Goal: Task Accomplishment & Management: Manage account settings

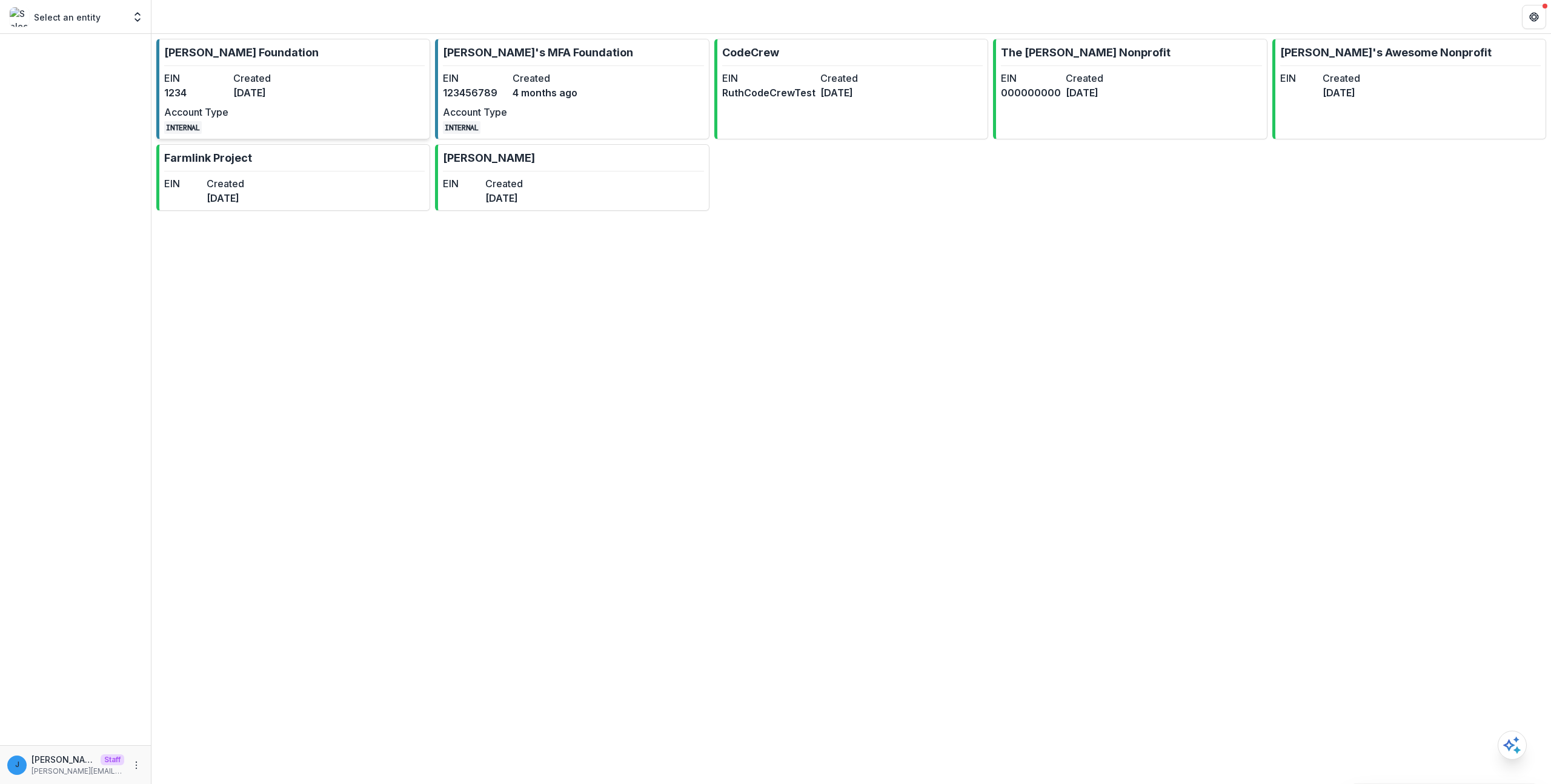
click at [258, 108] on div "EIN 1234 Created [DATE] Account Type INTERNAL" at bounding box center [231, 102] width 134 height 63
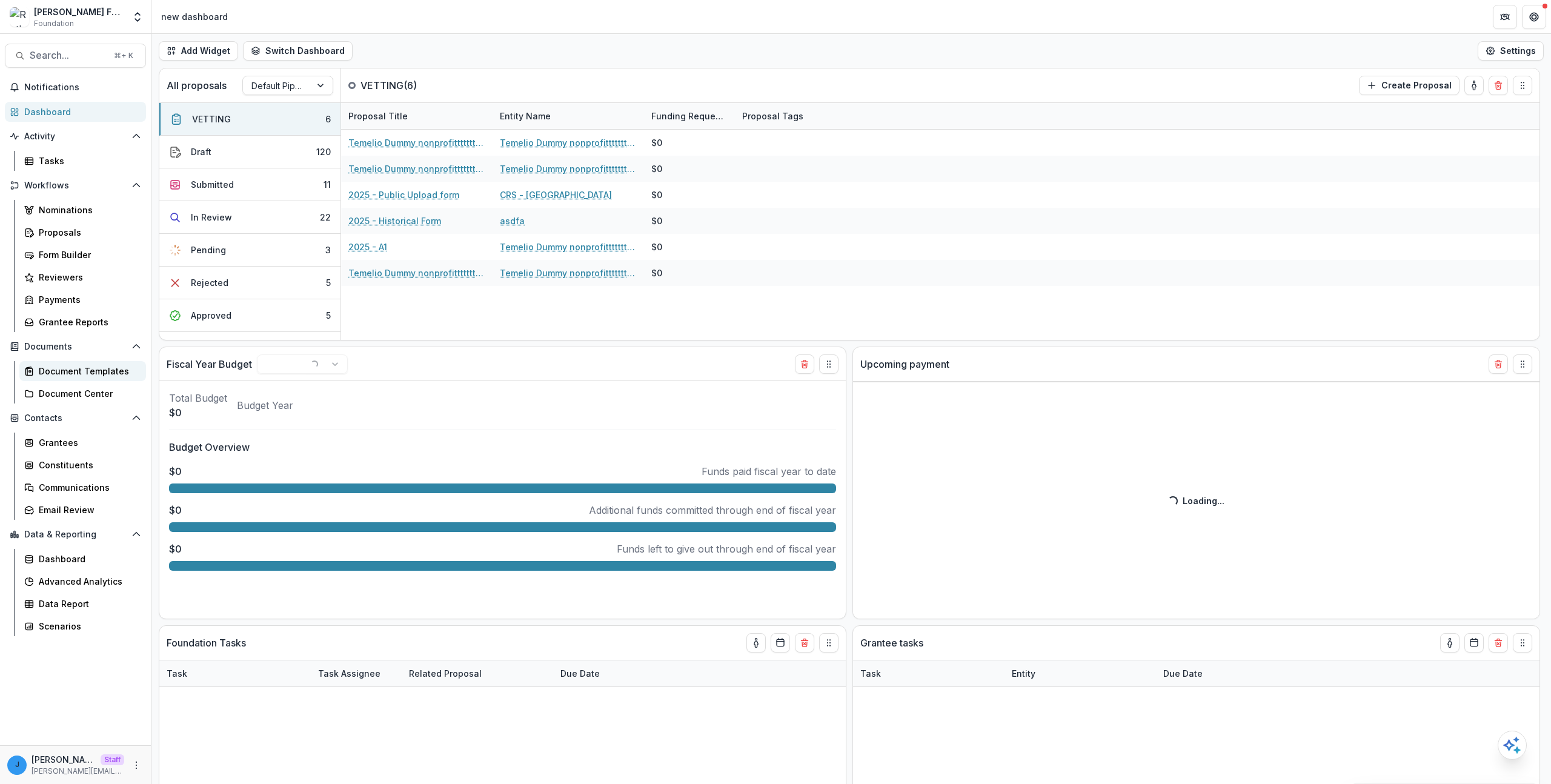
select select "******"
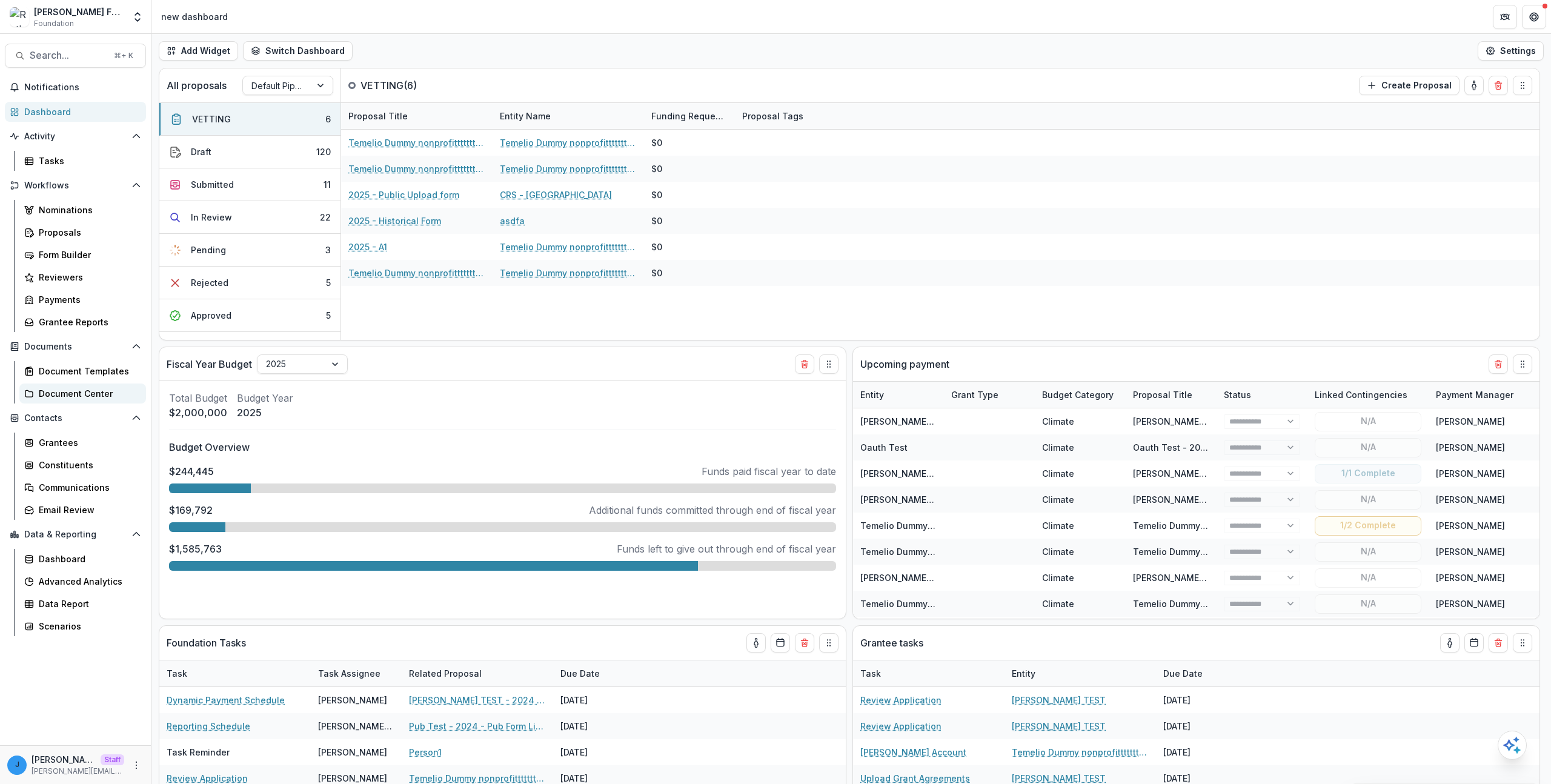
select select "******"
click at [110, 399] on div "Document Center" at bounding box center [87, 394] width 97 height 12
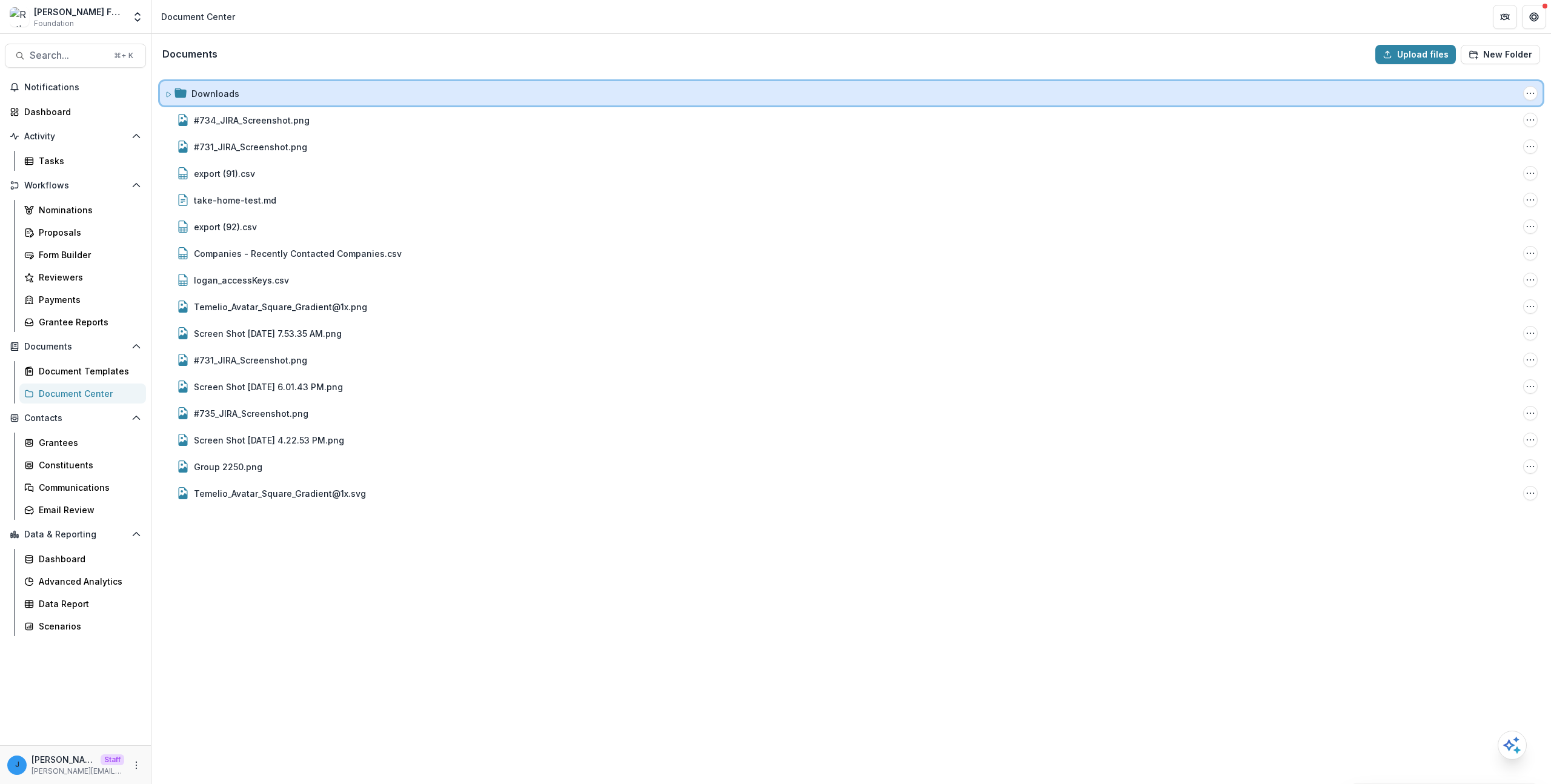
click at [280, 101] on div "Downloads Folder Options Rename Add Subfolder Delete" at bounding box center [851, 93] width 1383 height 24
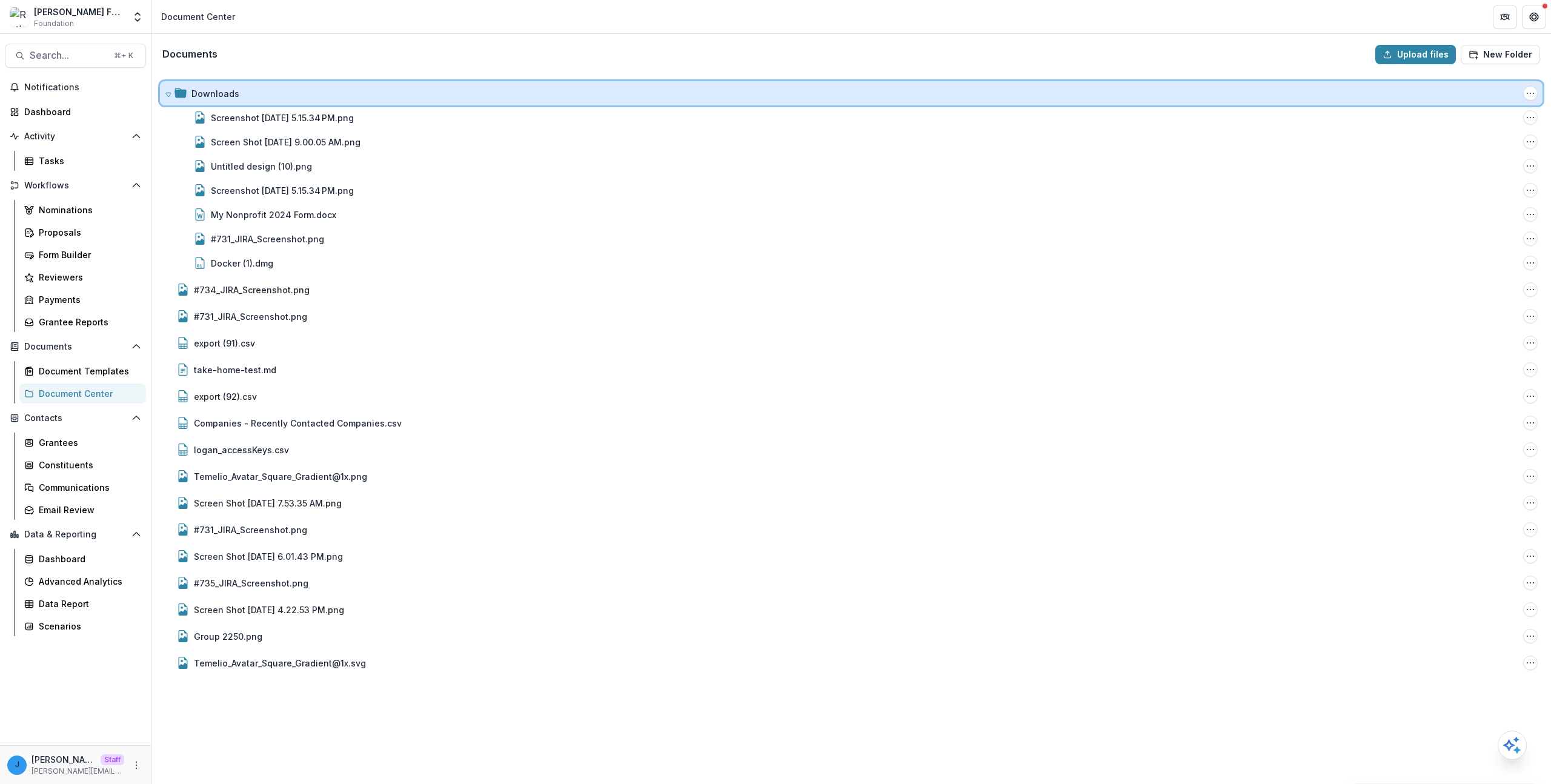
click at [280, 95] on div "Downloads" at bounding box center [855, 94] width 1327 height 12
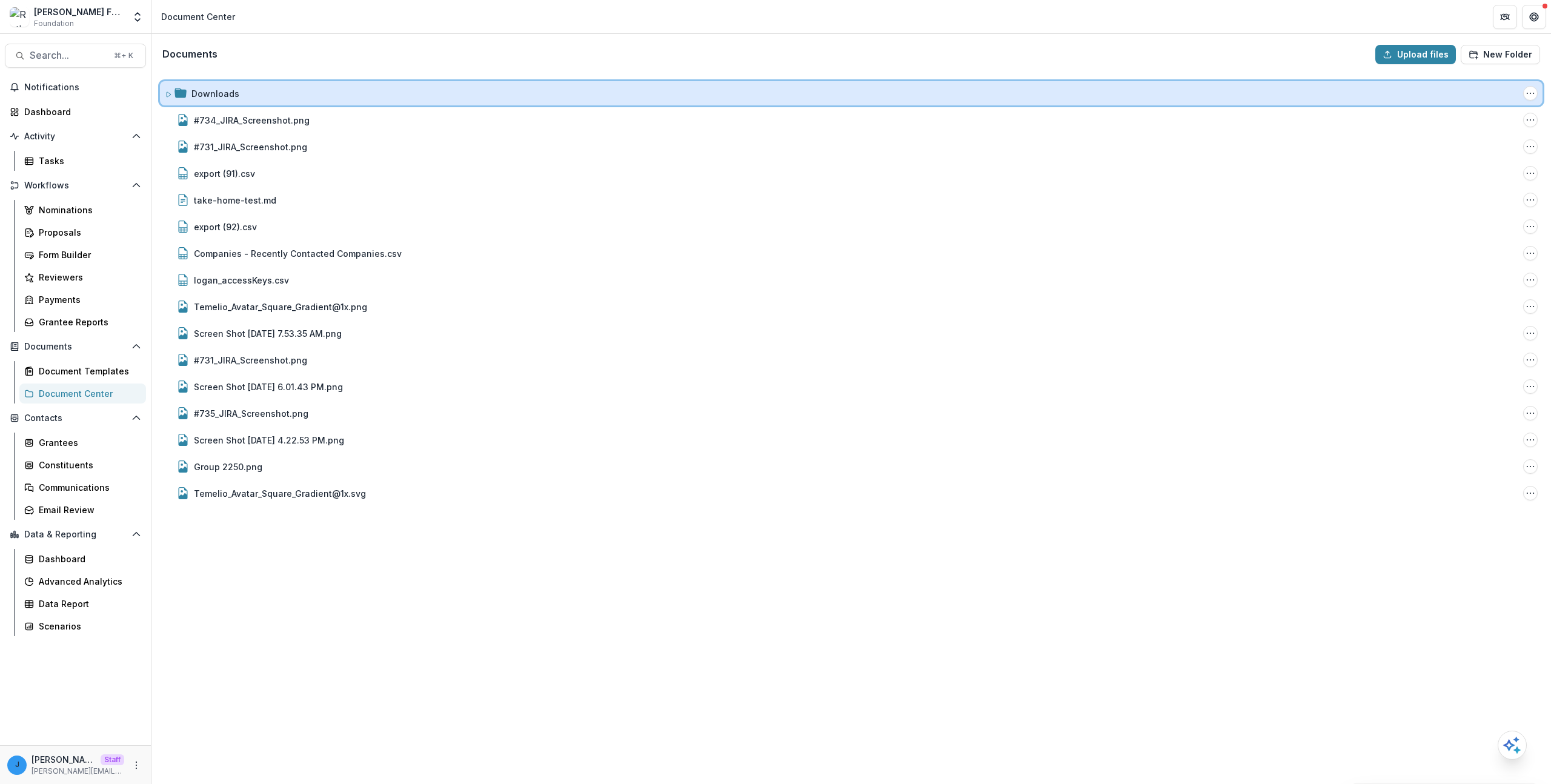
click at [278, 94] on div "Downloads" at bounding box center [855, 94] width 1327 height 12
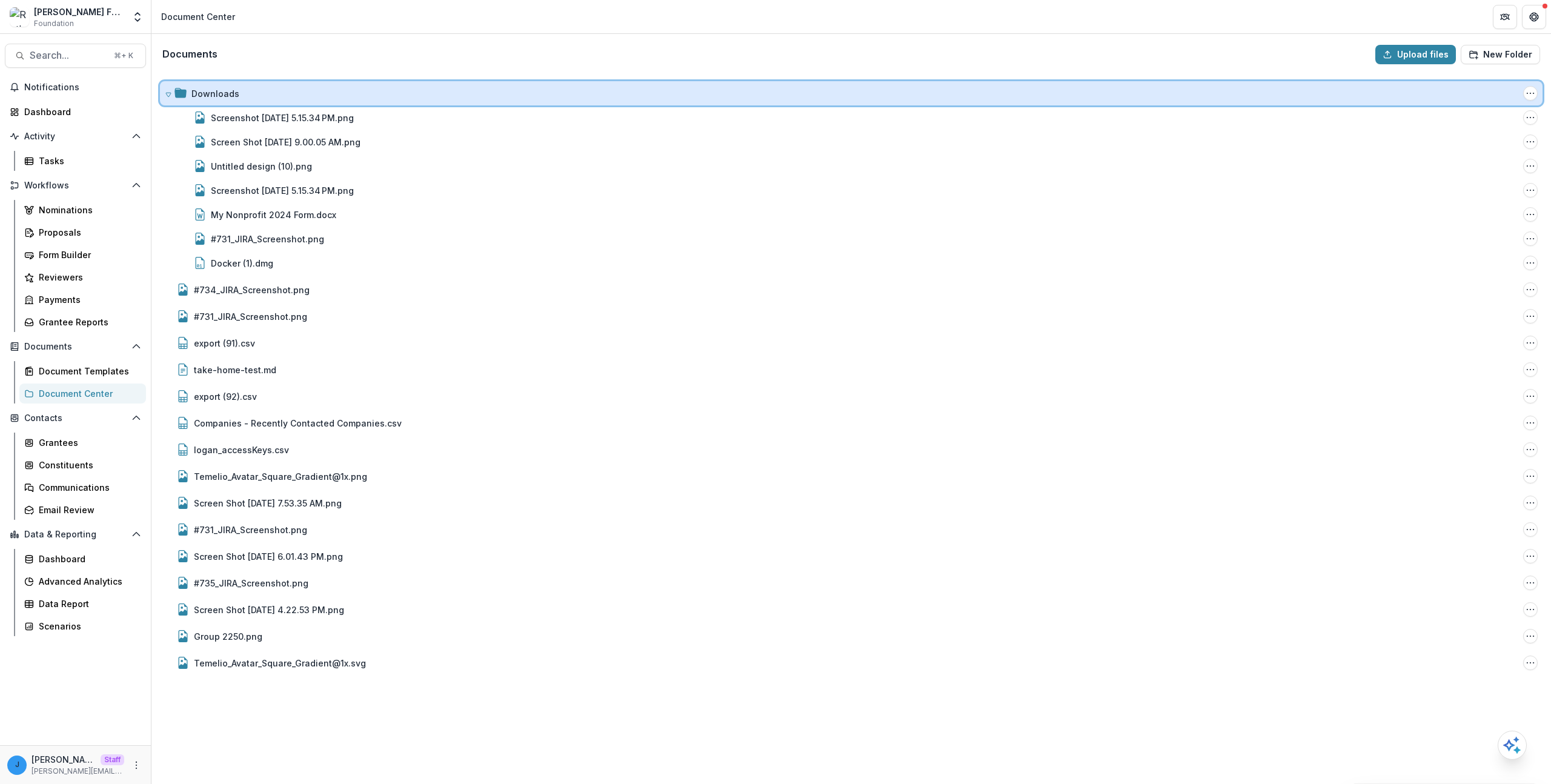
click at [287, 90] on div "Downloads" at bounding box center [855, 94] width 1327 height 12
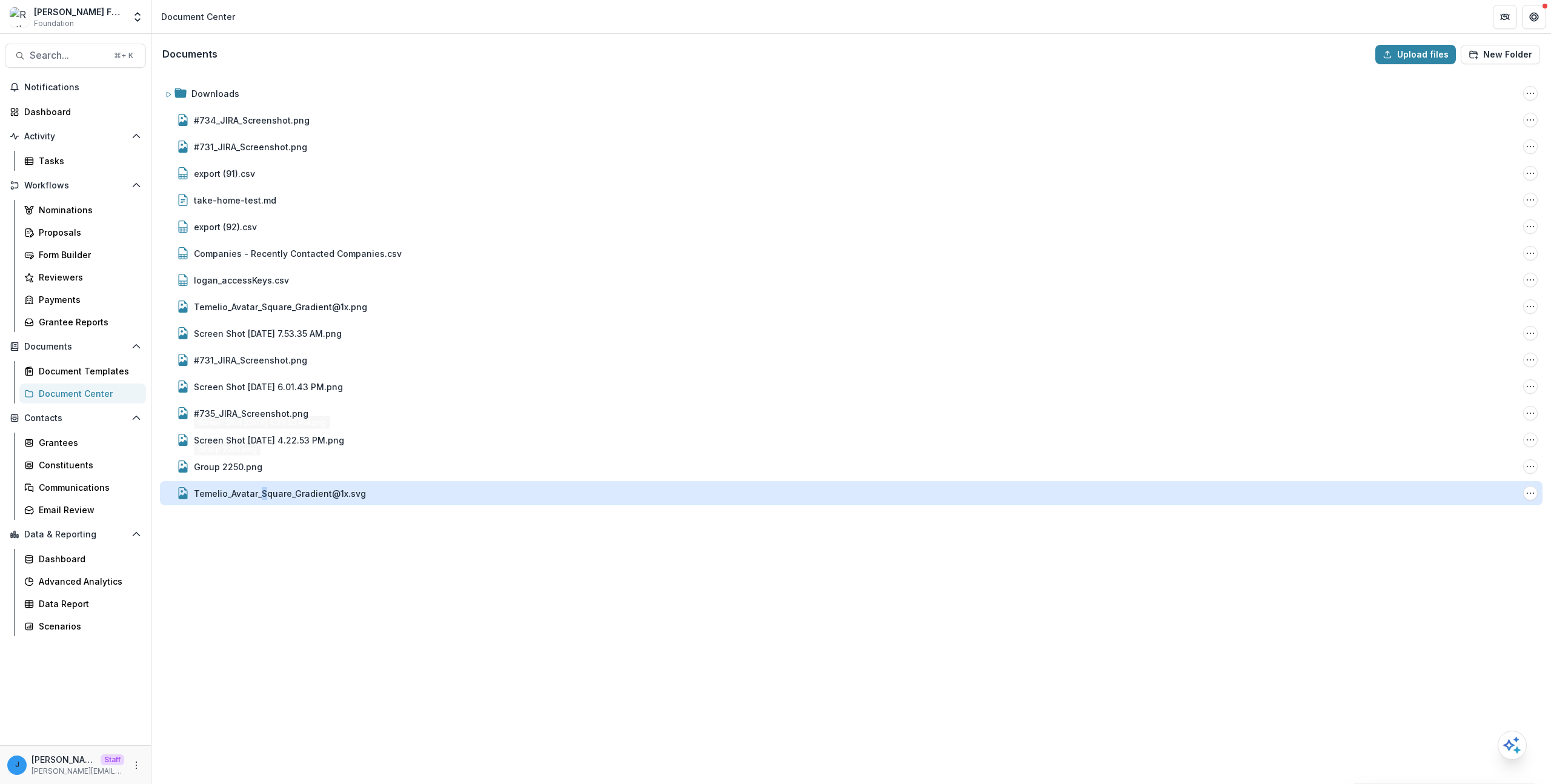
click at [263, 496] on div "Temelio_Avatar_Square_Gradient@1x.svg" at bounding box center [280, 493] width 172 height 12
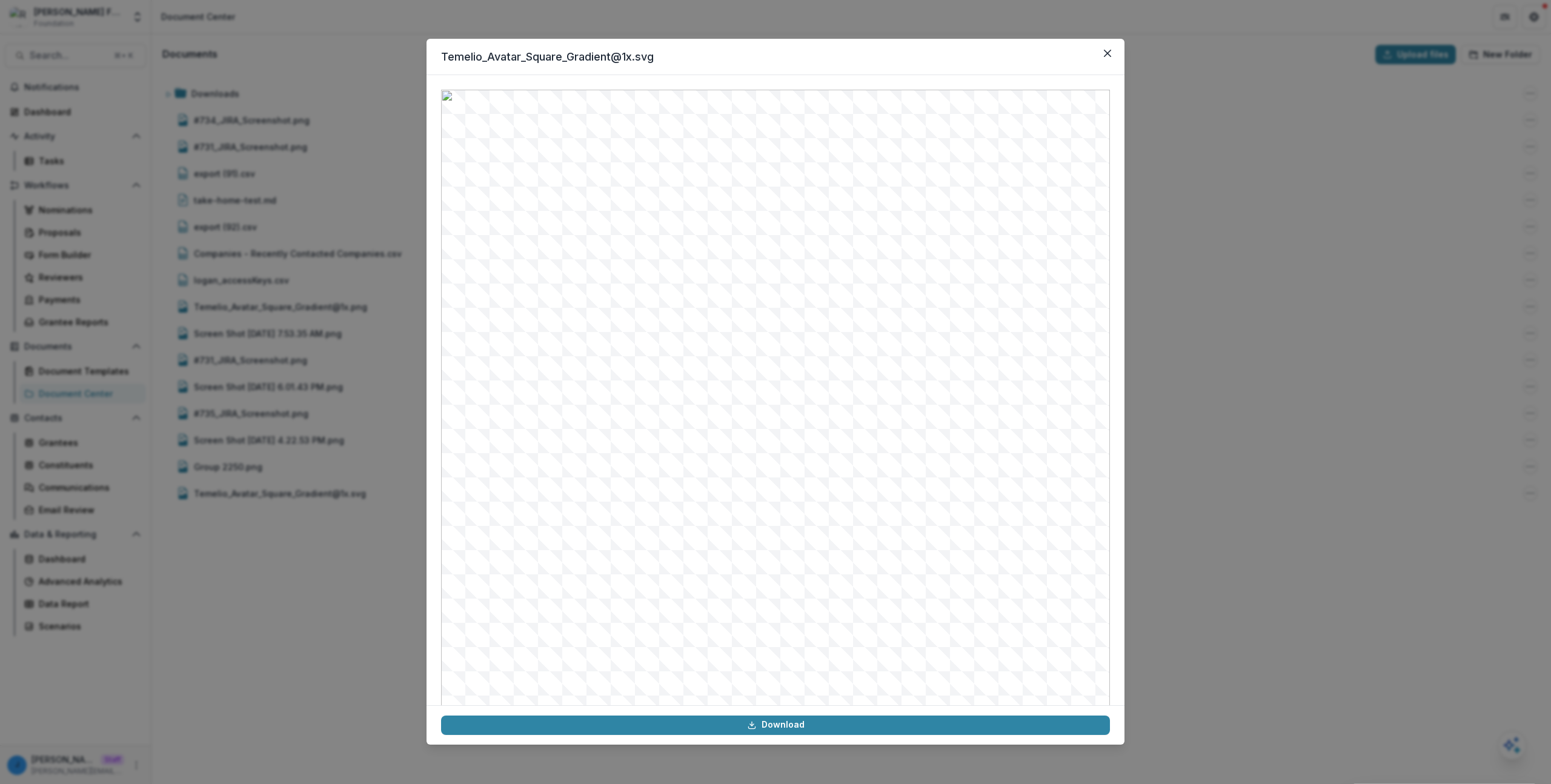
click at [240, 568] on div "Temelio_Avatar_Square_Gradient@1x.svg Download" at bounding box center [776, 392] width 1551 height 784
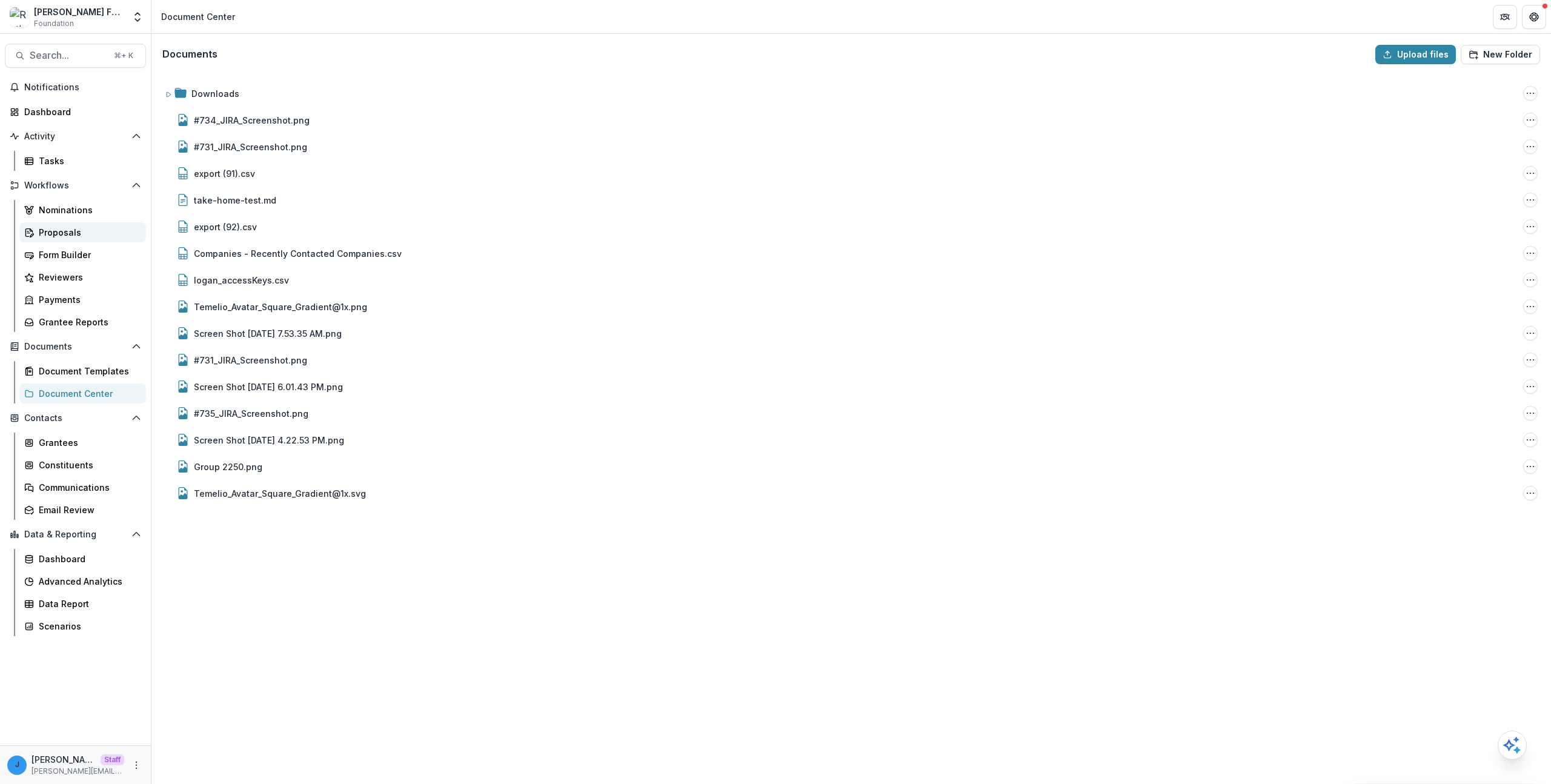
click at [96, 240] on link "Proposals" at bounding box center [82, 232] width 127 height 20
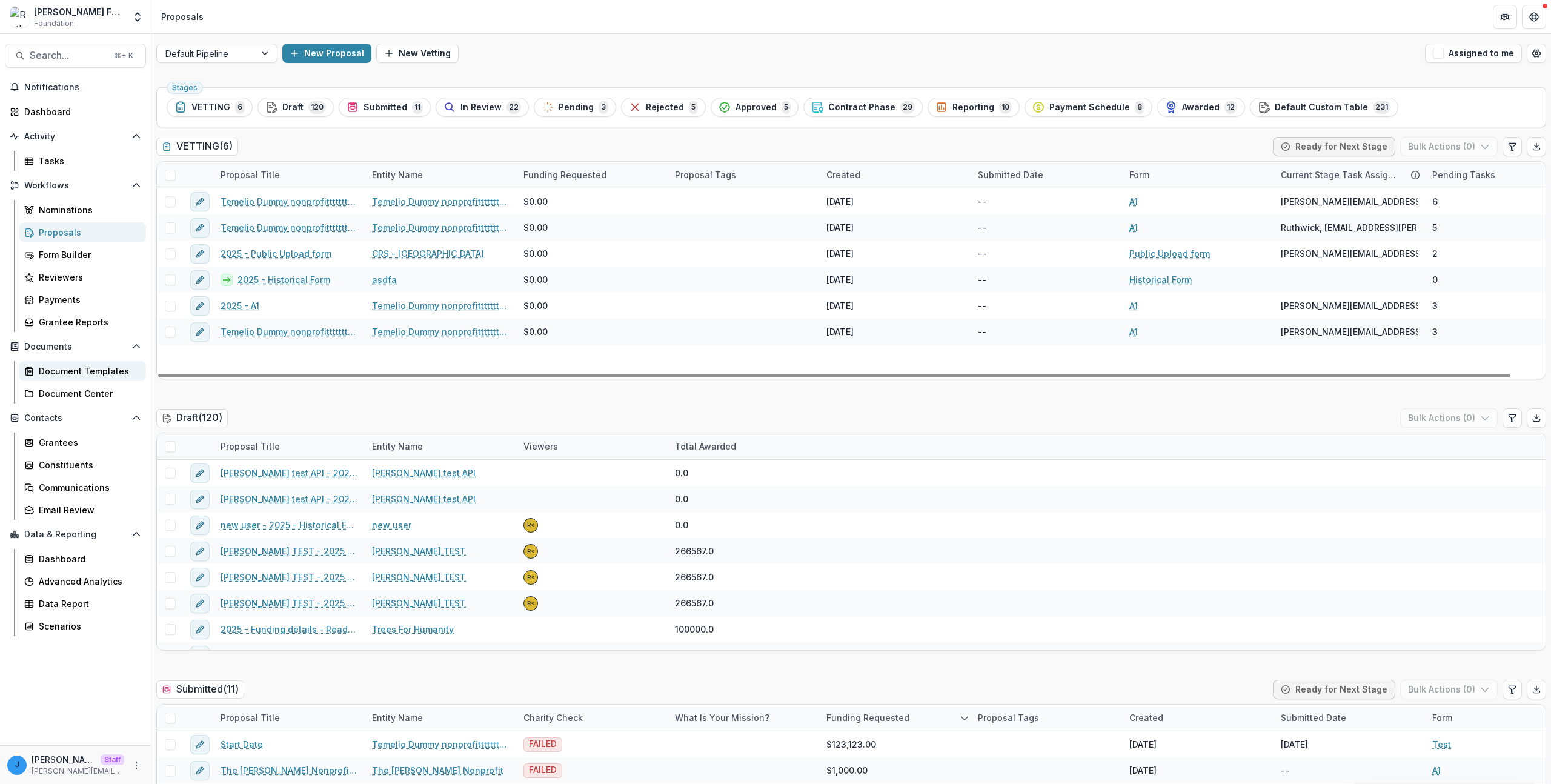
click at [95, 370] on div "Document Templates" at bounding box center [87, 371] width 97 height 12
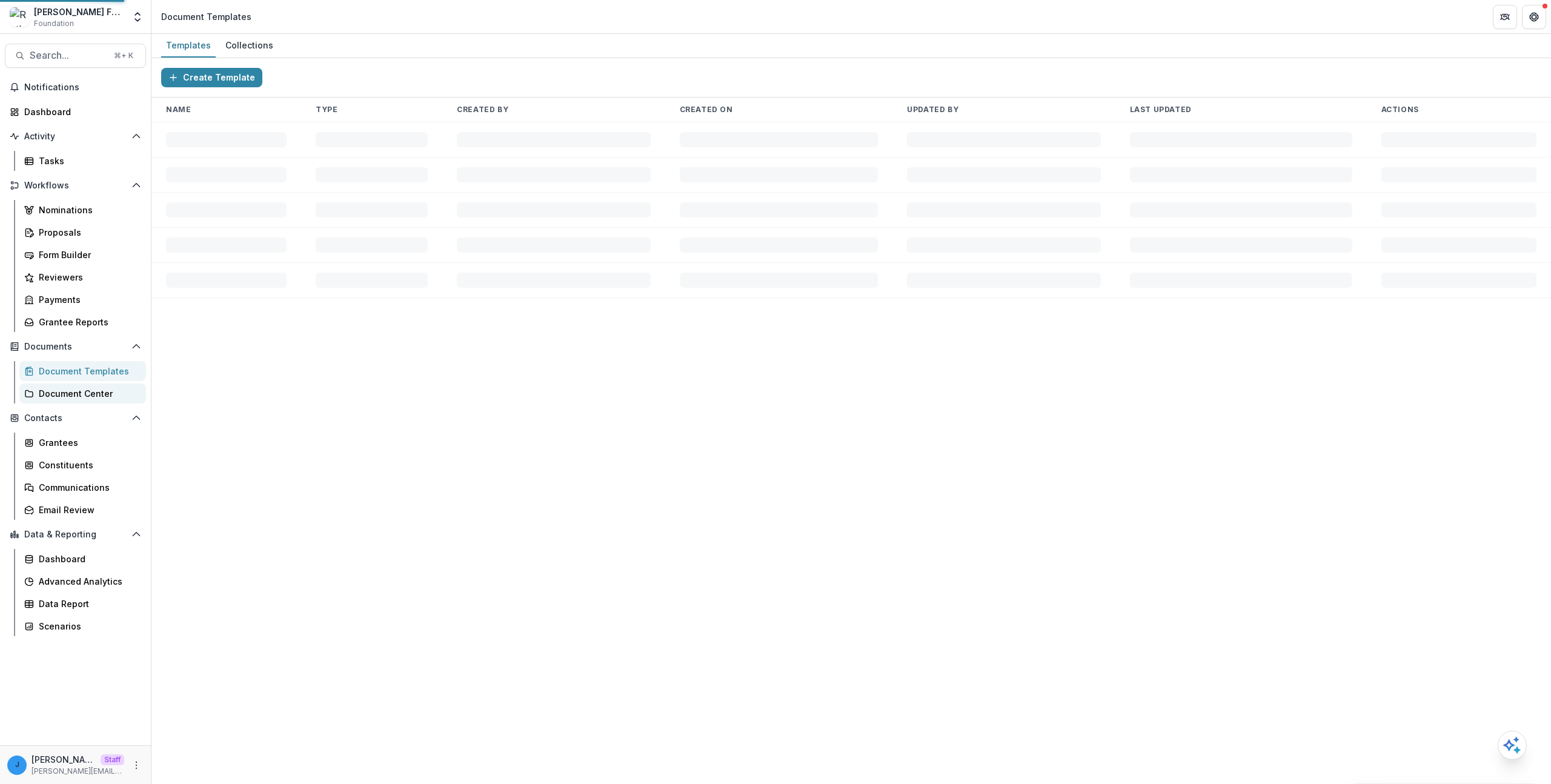
click at [97, 395] on div "Document Center" at bounding box center [87, 394] width 97 height 12
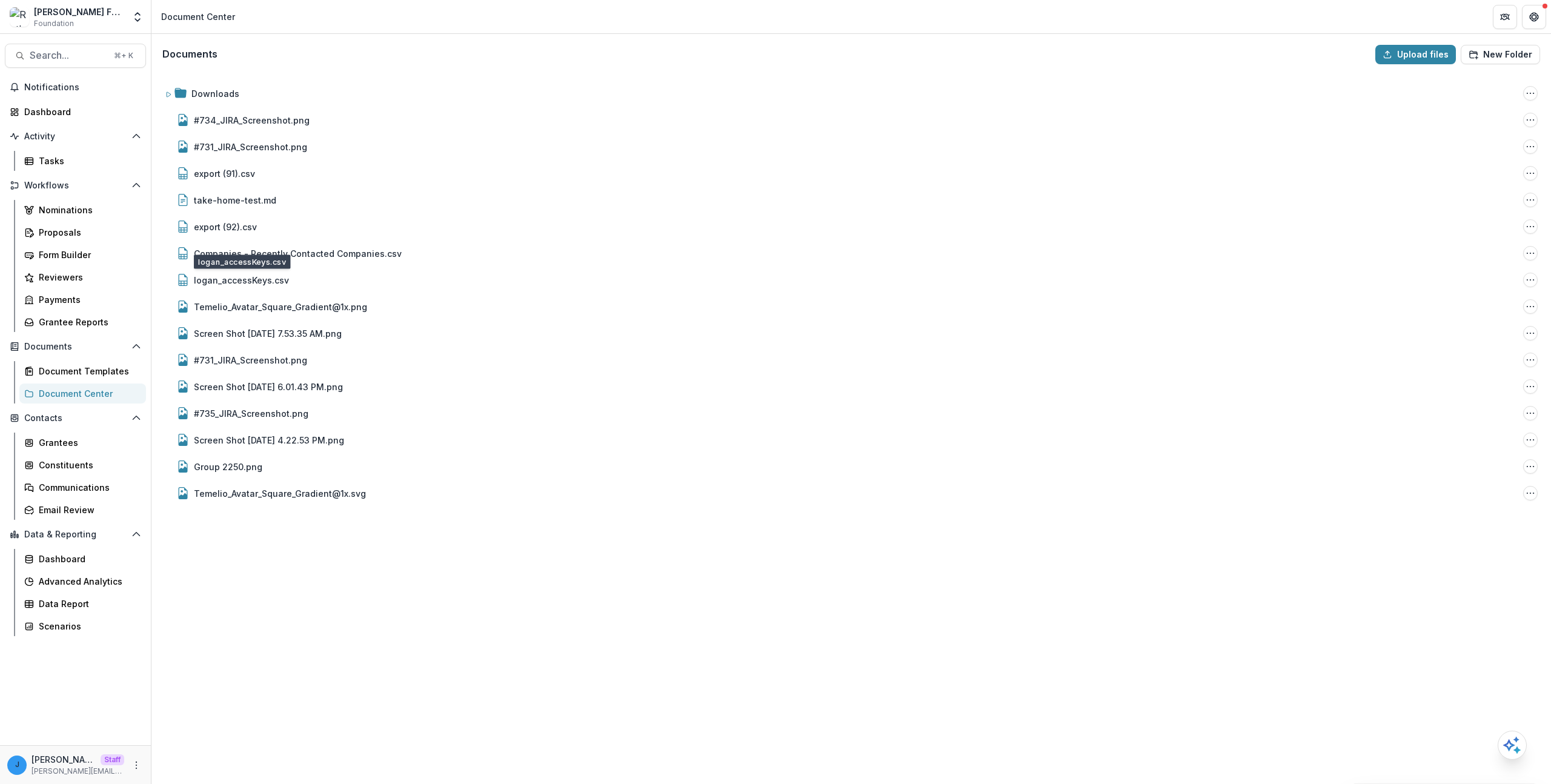
click at [245, 292] on div "Downloads Folder Options Rename Add Subfolder Delete #734_JIRA_Screenshot.png F…" at bounding box center [851, 428] width 1397 height 709
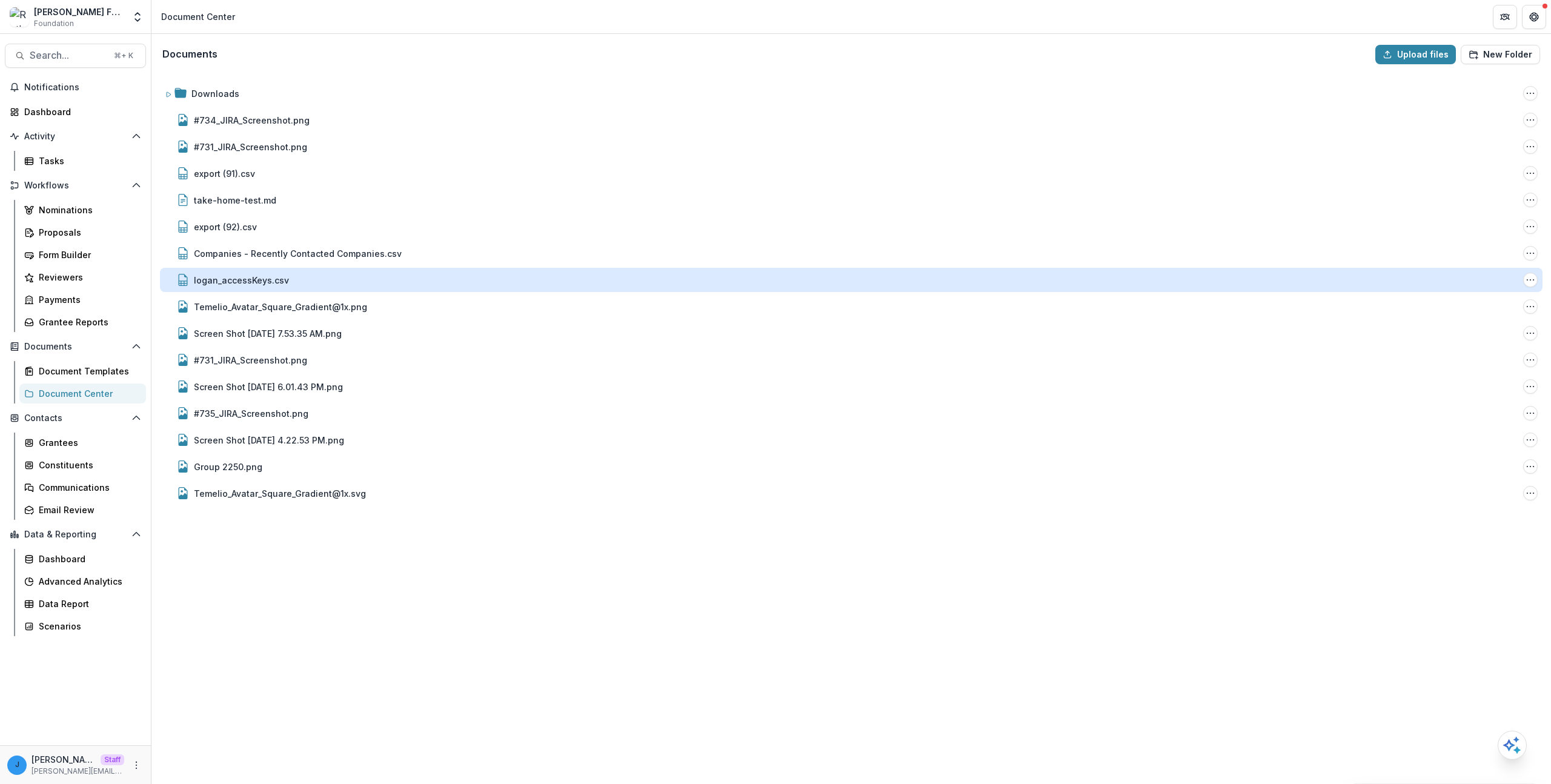
click at [257, 282] on div "logan_accessKeys.csv" at bounding box center [241, 280] width 95 height 12
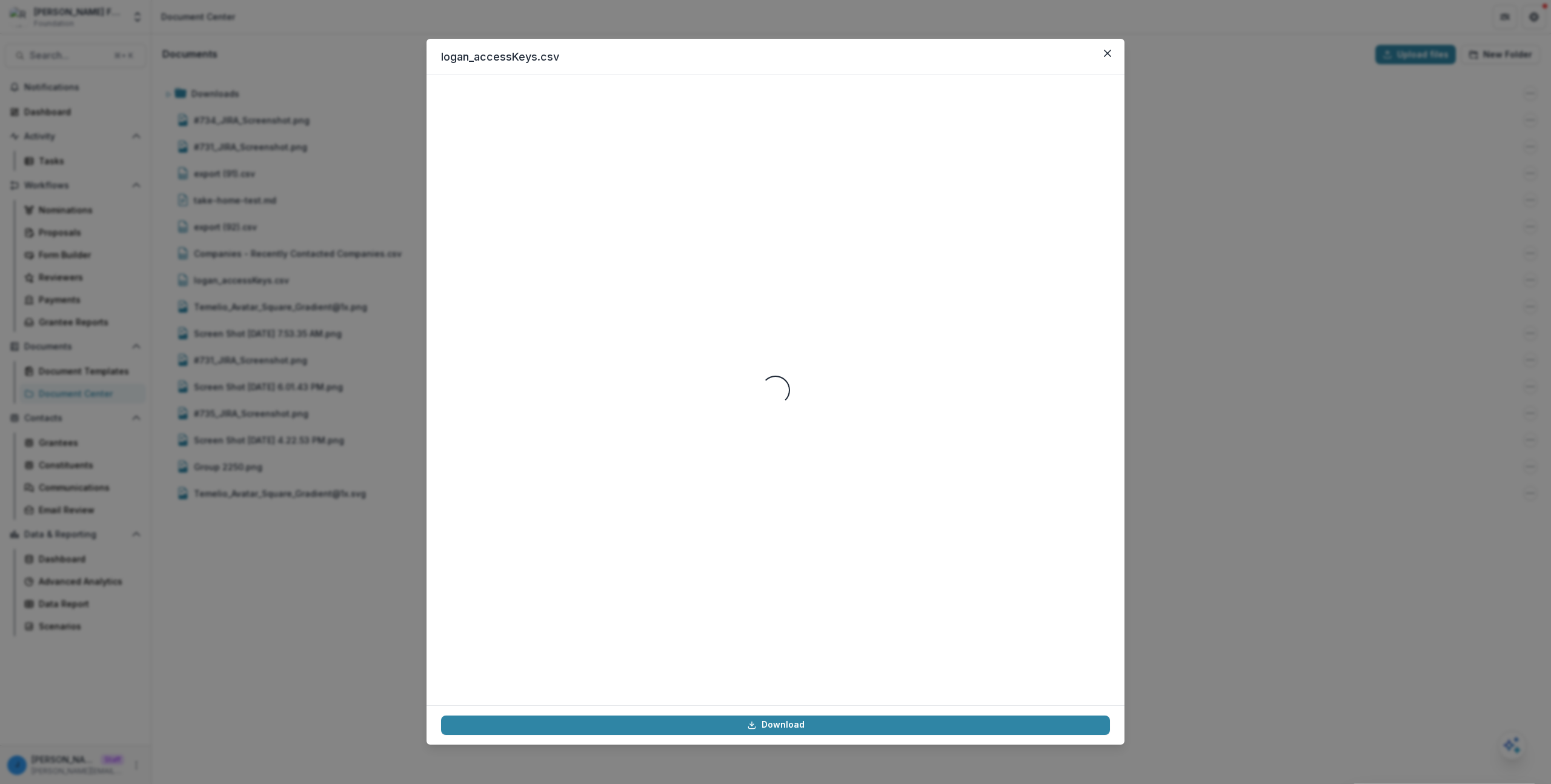
click at [281, 413] on div "logan_accessKeys.csv Loading... Download" at bounding box center [776, 392] width 1551 height 784
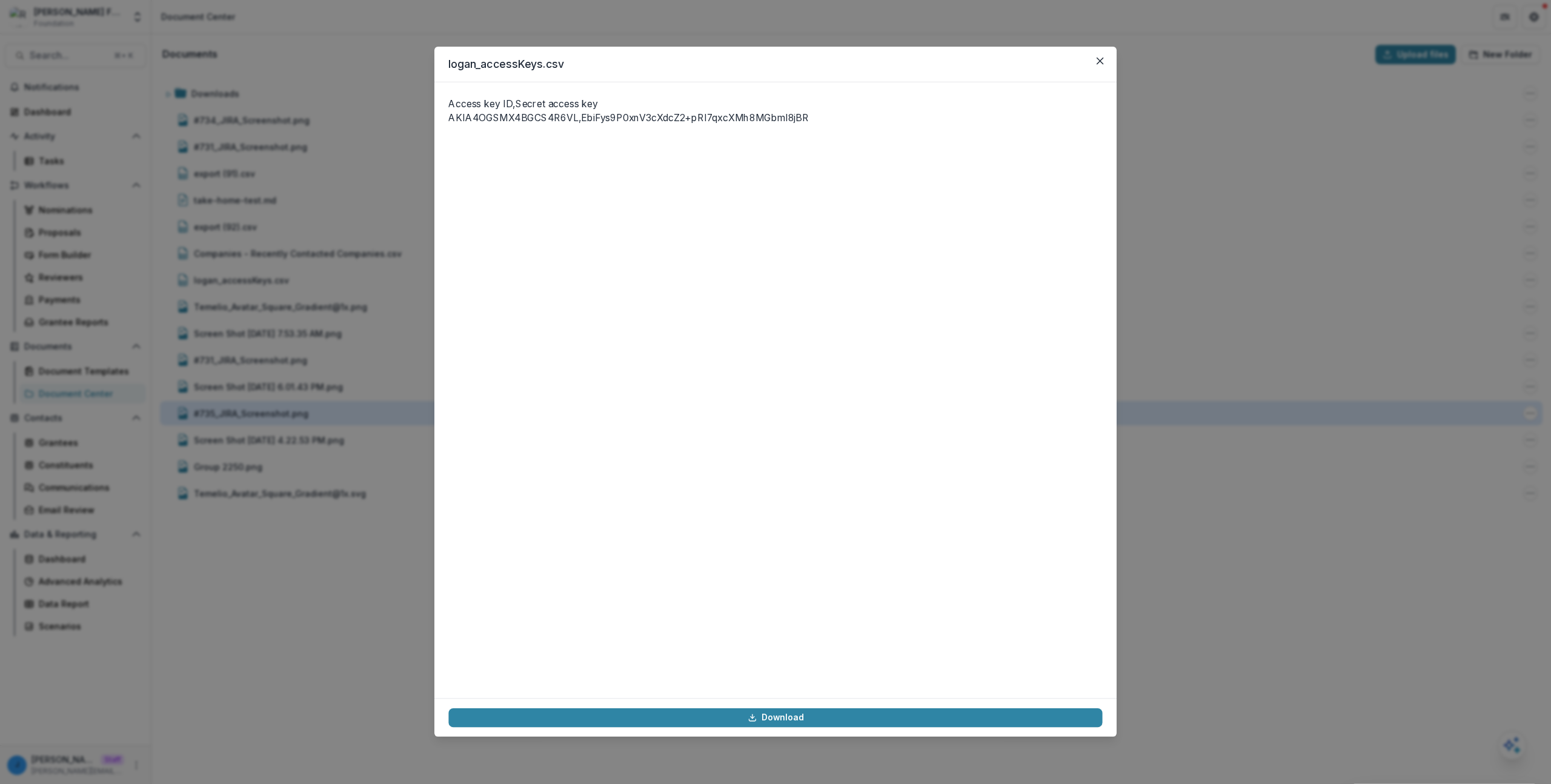
click at [270, 408] on div "#735_JIRA_Screenshot.png" at bounding box center [251, 414] width 115 height 12
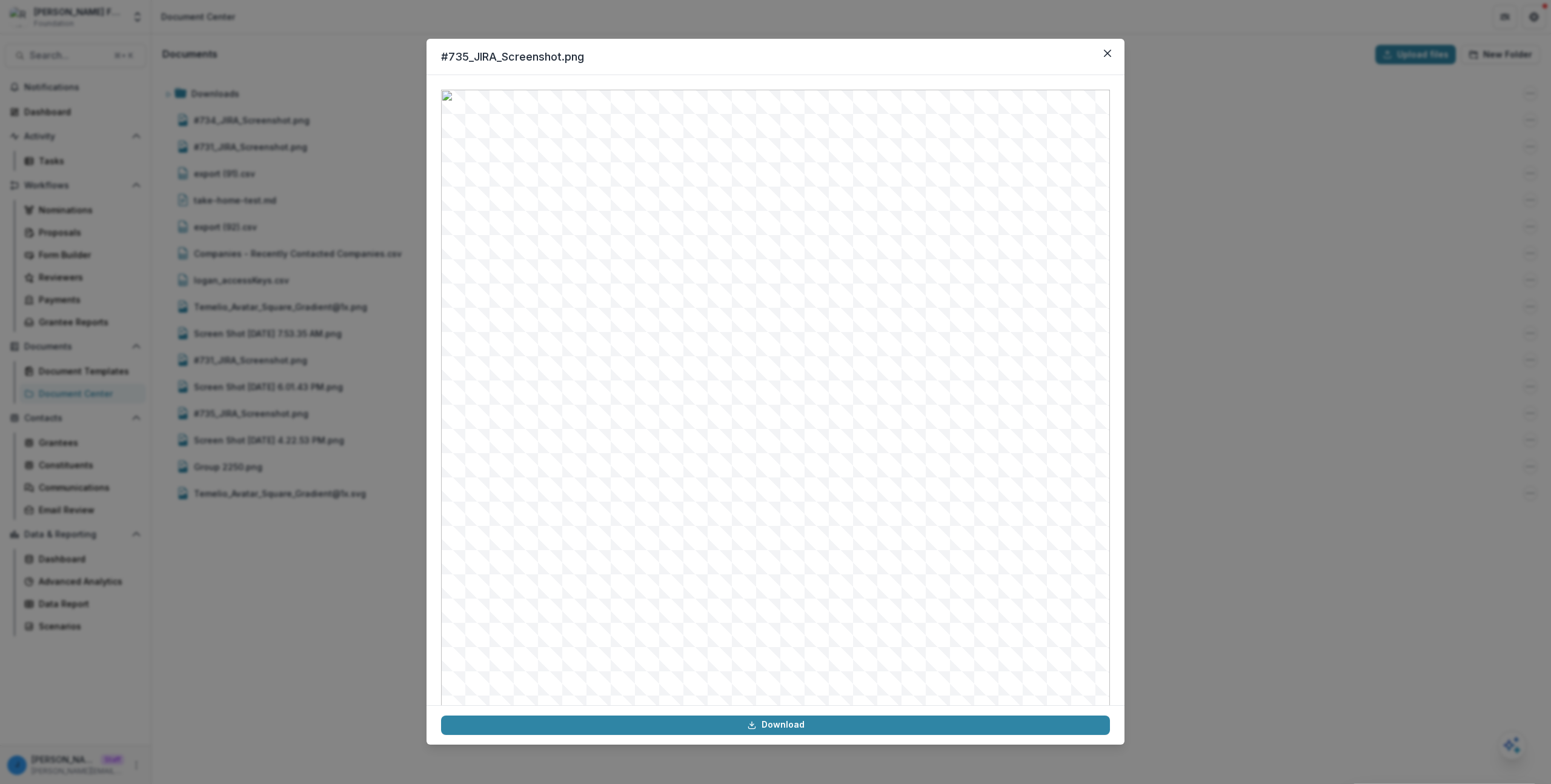
click at [262, 423] on div "#735_JIRA_Screenshot.png Download" at bounding box center [776, 392] width 1551 height 784
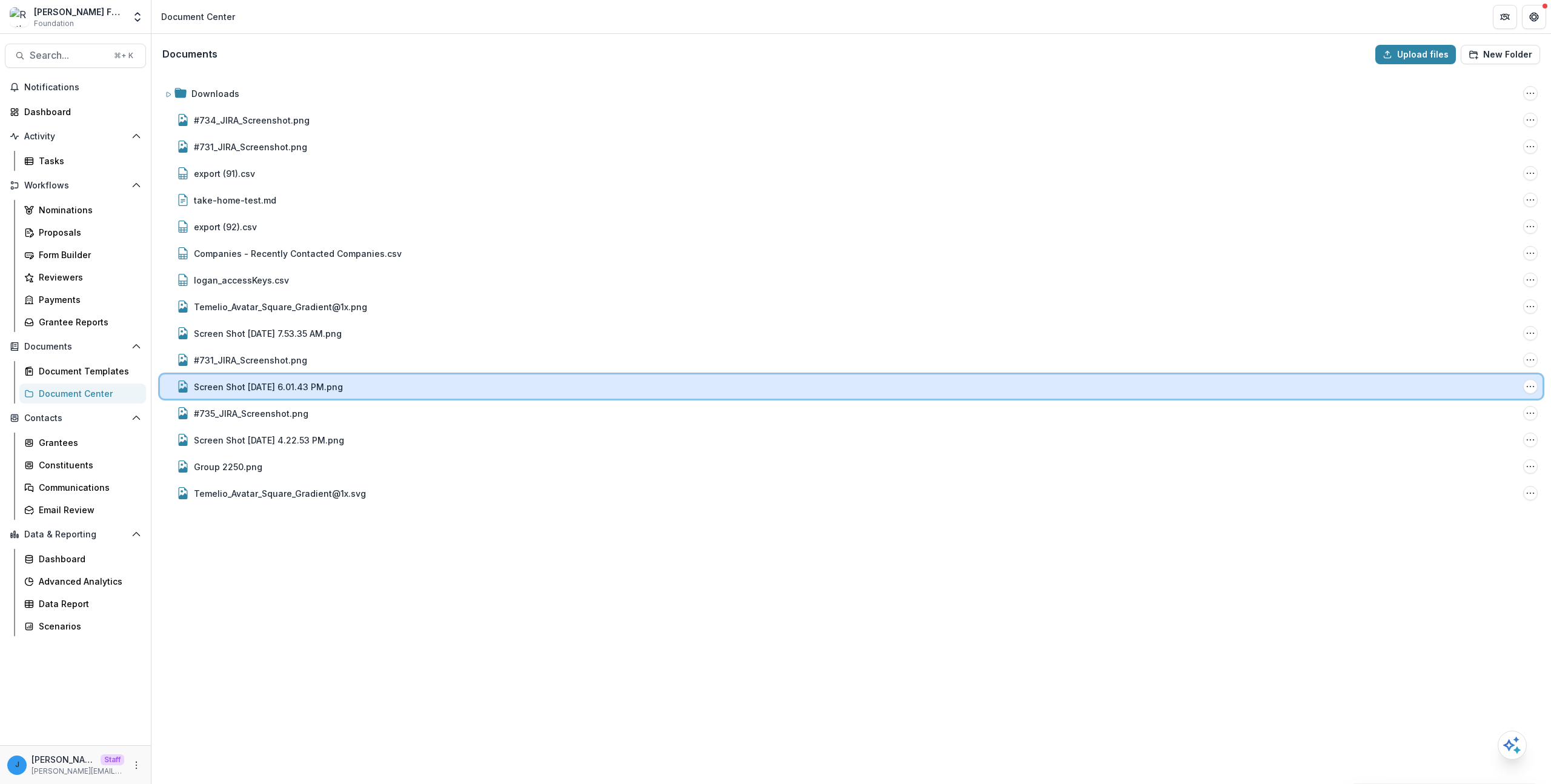
click at [266, 395] on div "Screen Shot [DATE] 6.01.43 PM.png File Options Download Rename Delete" at bounding box center [851, 386] width 1383 height 24
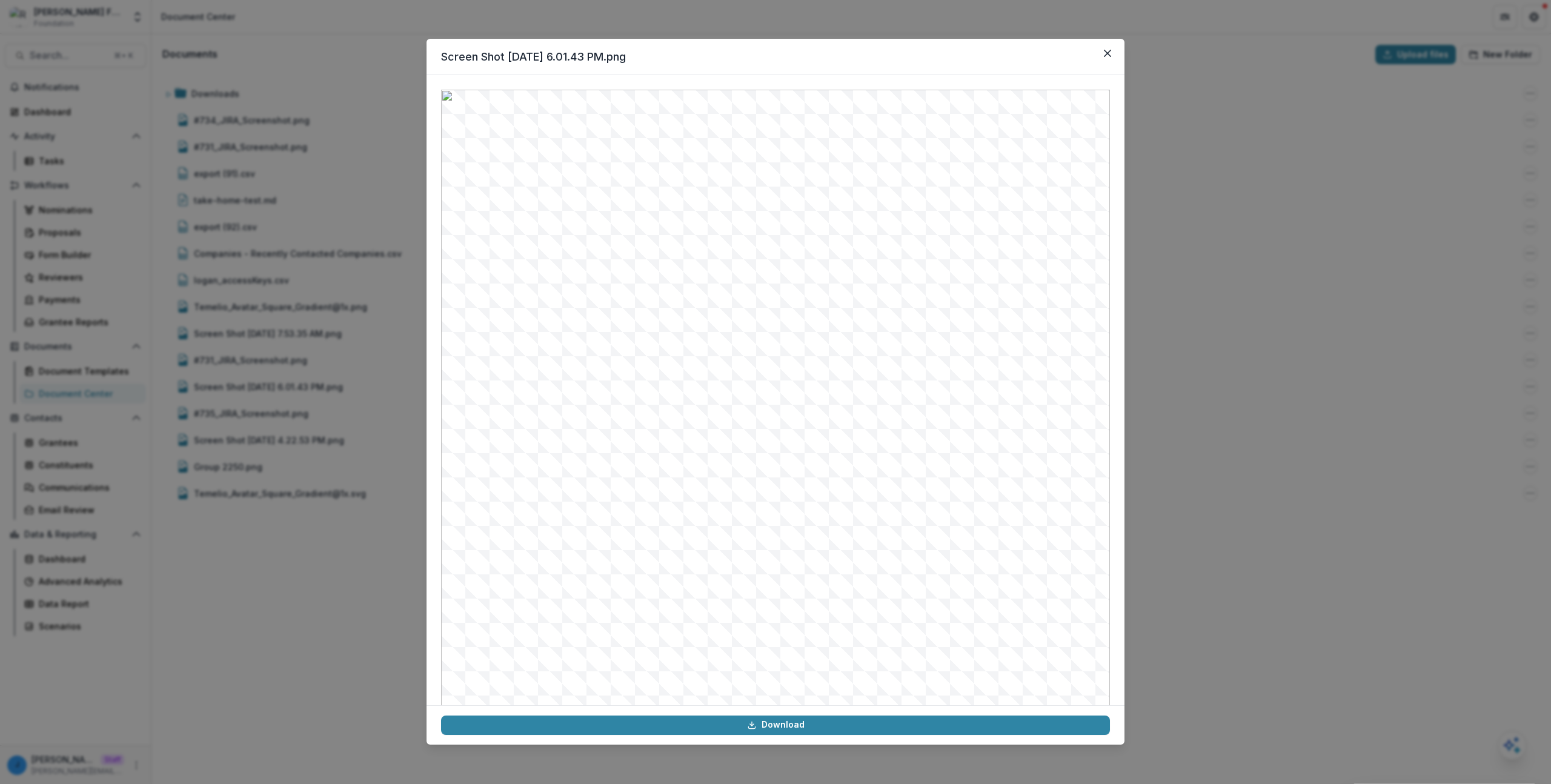
click at [261, 417] on div "Screen Shot [DATE] 6.01.43 PM.png Download" at bounding box center [776, 392] width 1551 height 784
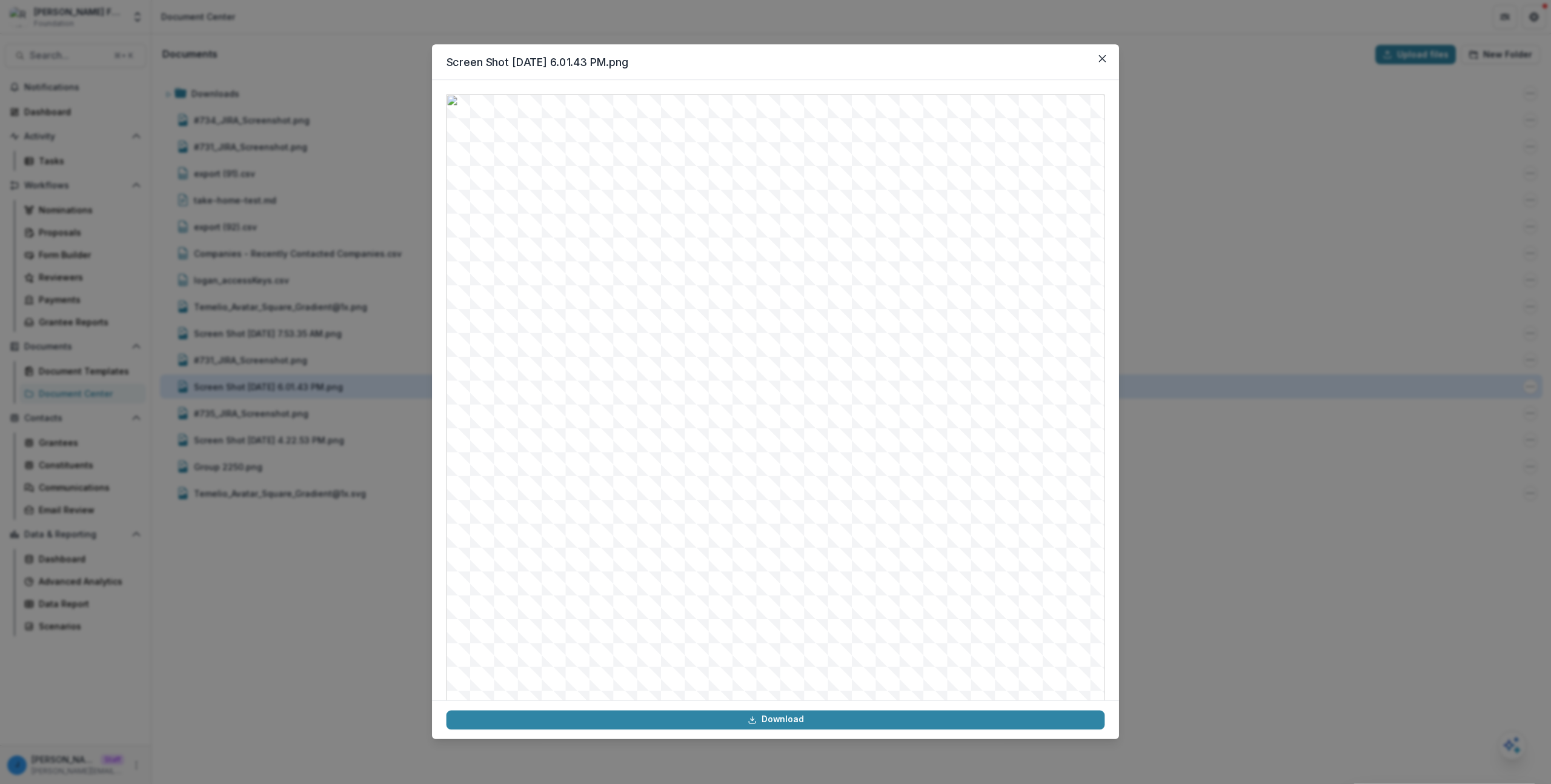
click at [260, 388] on div "Screen Shot [DATE] 6.01.43 PM.png" at bounding box center [268, 387] width 149 height 12
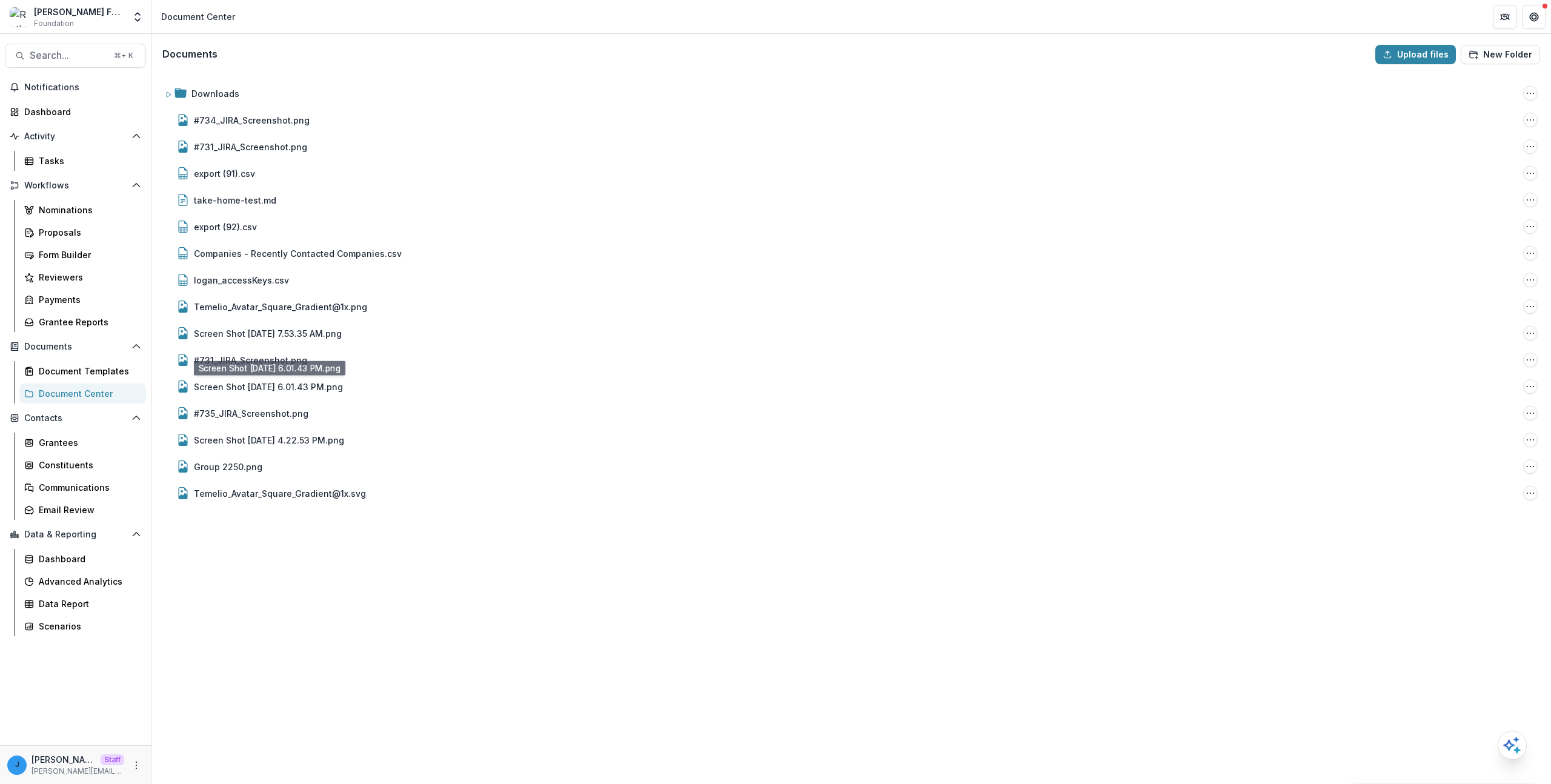
click at [258, 357] on div "Screen Shot [DATE] 6.01.43 PM.png Download" at bounding box center [776, 392] width 1551 height 784
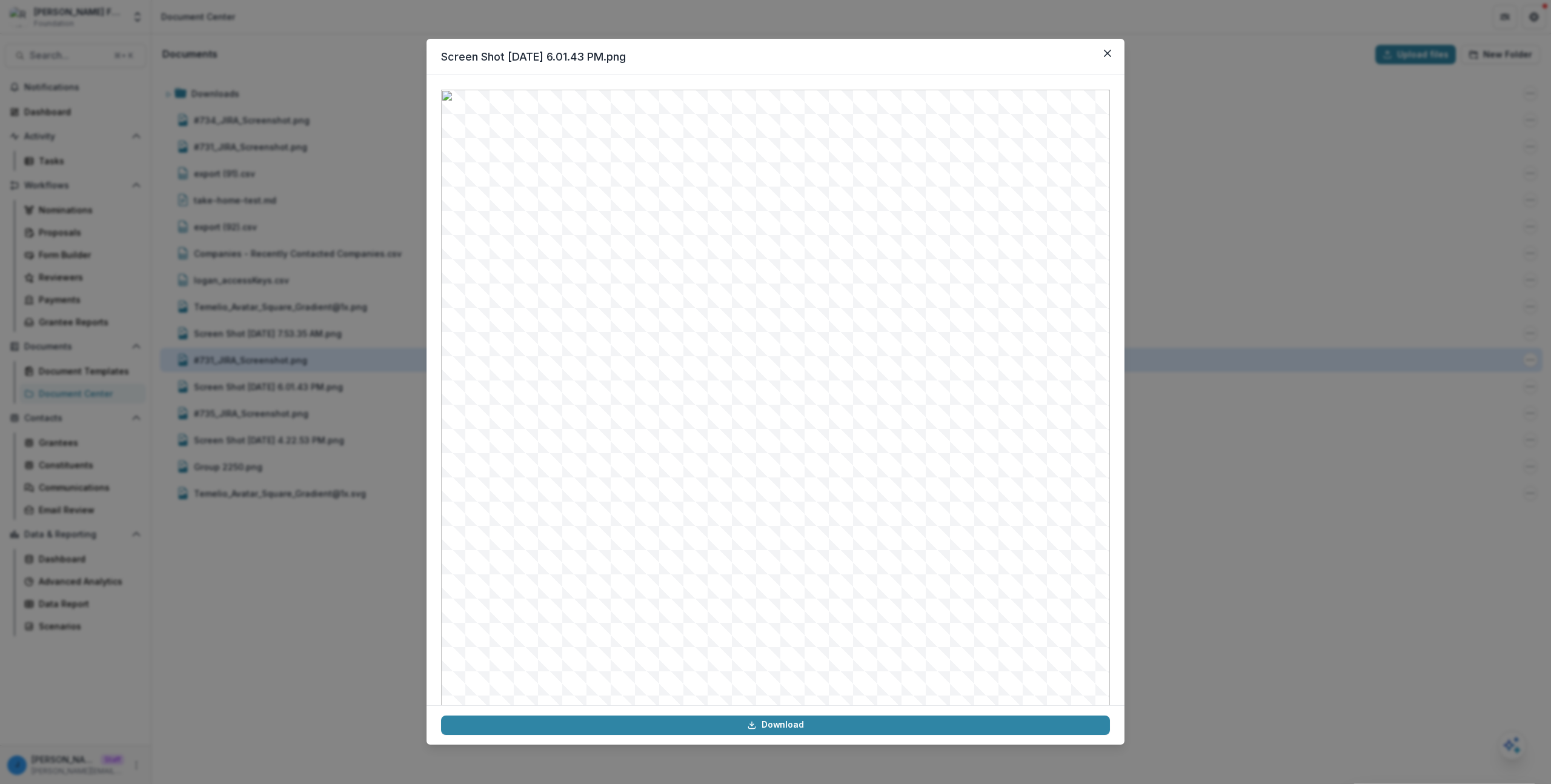
click at [256, 359] on div "#731_JIRA_Screenshot.png" at bounding box center [251, 360] width 114 height 12
click at [255, 337] on div "#731_JIRA_Screenshot.png Download" at bounding box center [776, 392] width 1551 height 784
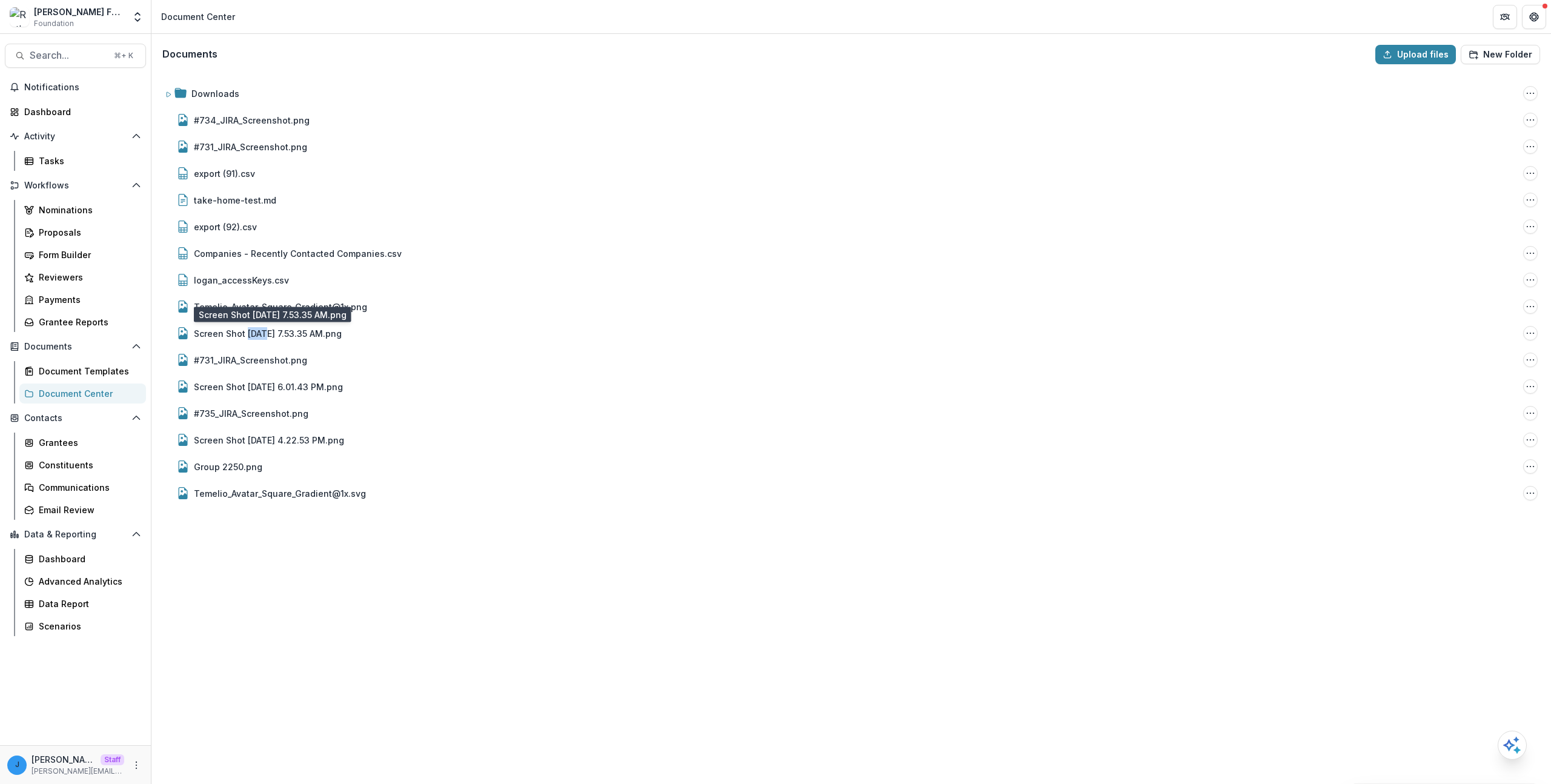
click at [255, 337] on div "Screen Shot [DATE] 7.53.35 AM.png" at bounding box center [268, 333] width 148 height 12
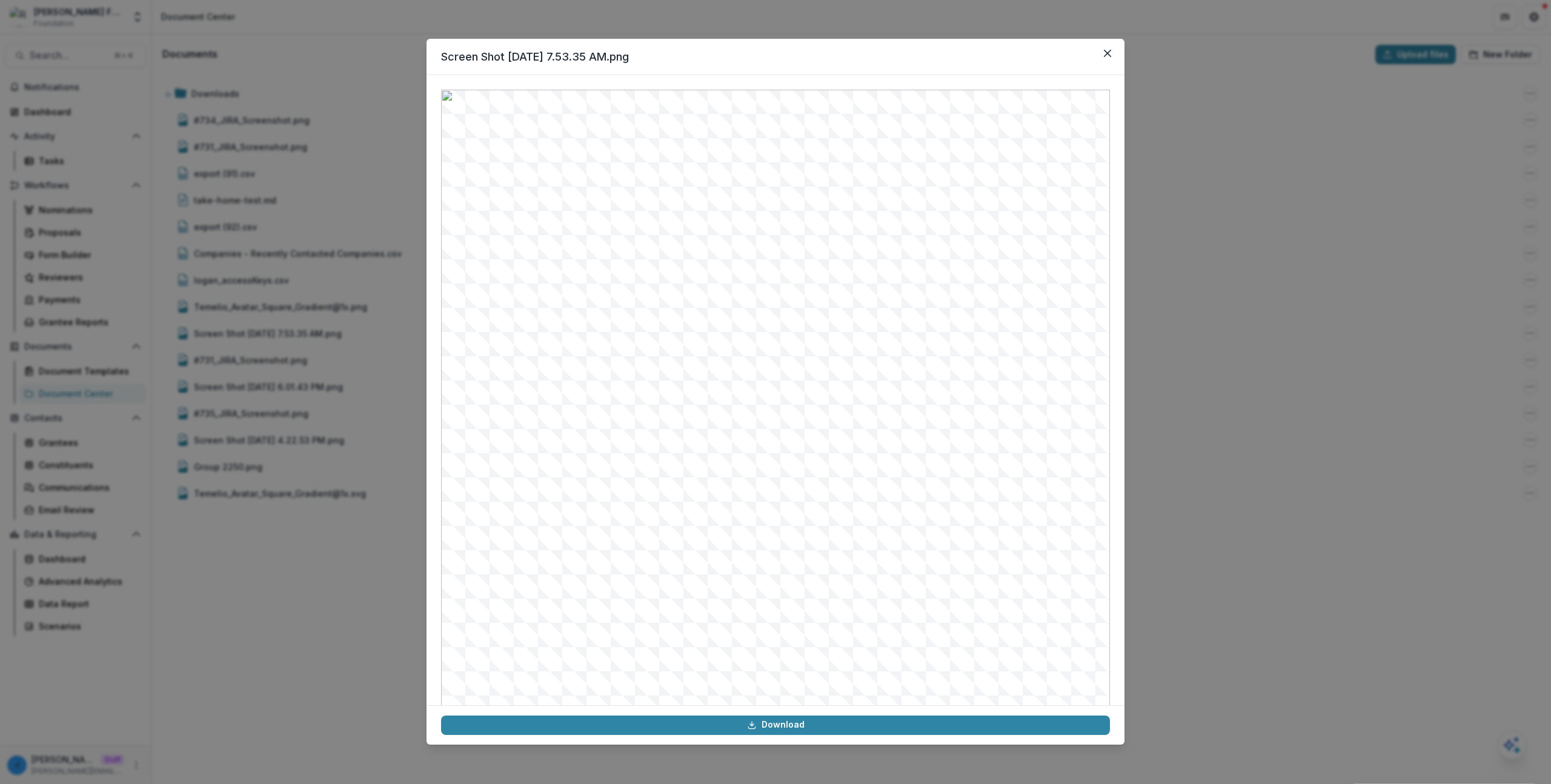
drag, startPoint x: 255, startPoint y: 337, endPoint x: 252, endPoint y: 315, distance: 22.2
click at [252, 315] on div "Screen Shot [DATE] 7.53.35 AM.png Download" at bounding box center [776, 392] width 1551 height 784
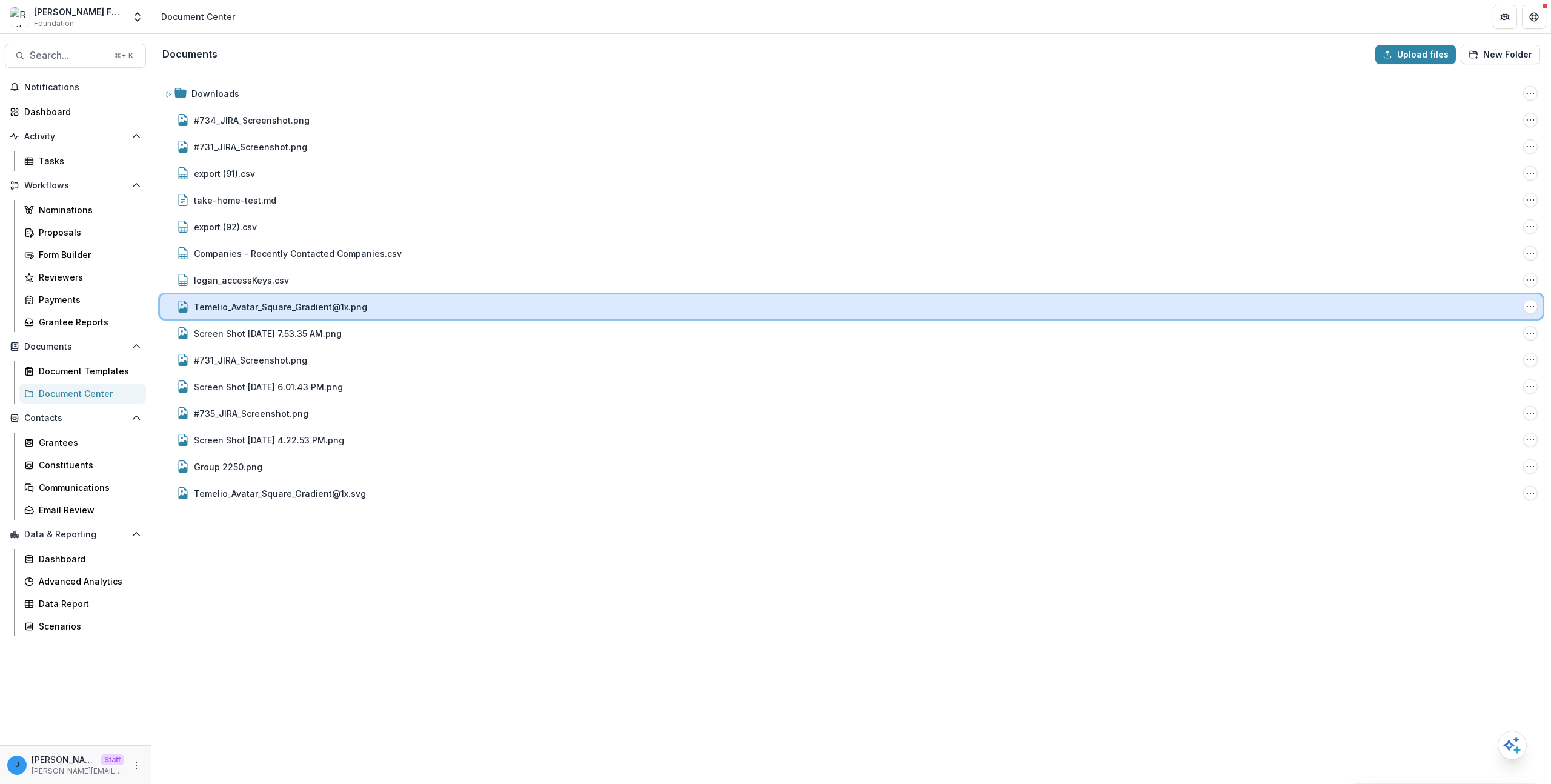
click at [249, 314] on div "Temelio_Avatar_Square_Gradient@1x.png File Options Download Rename Delete" at bounding box center [851, 306] width 1383 height 24
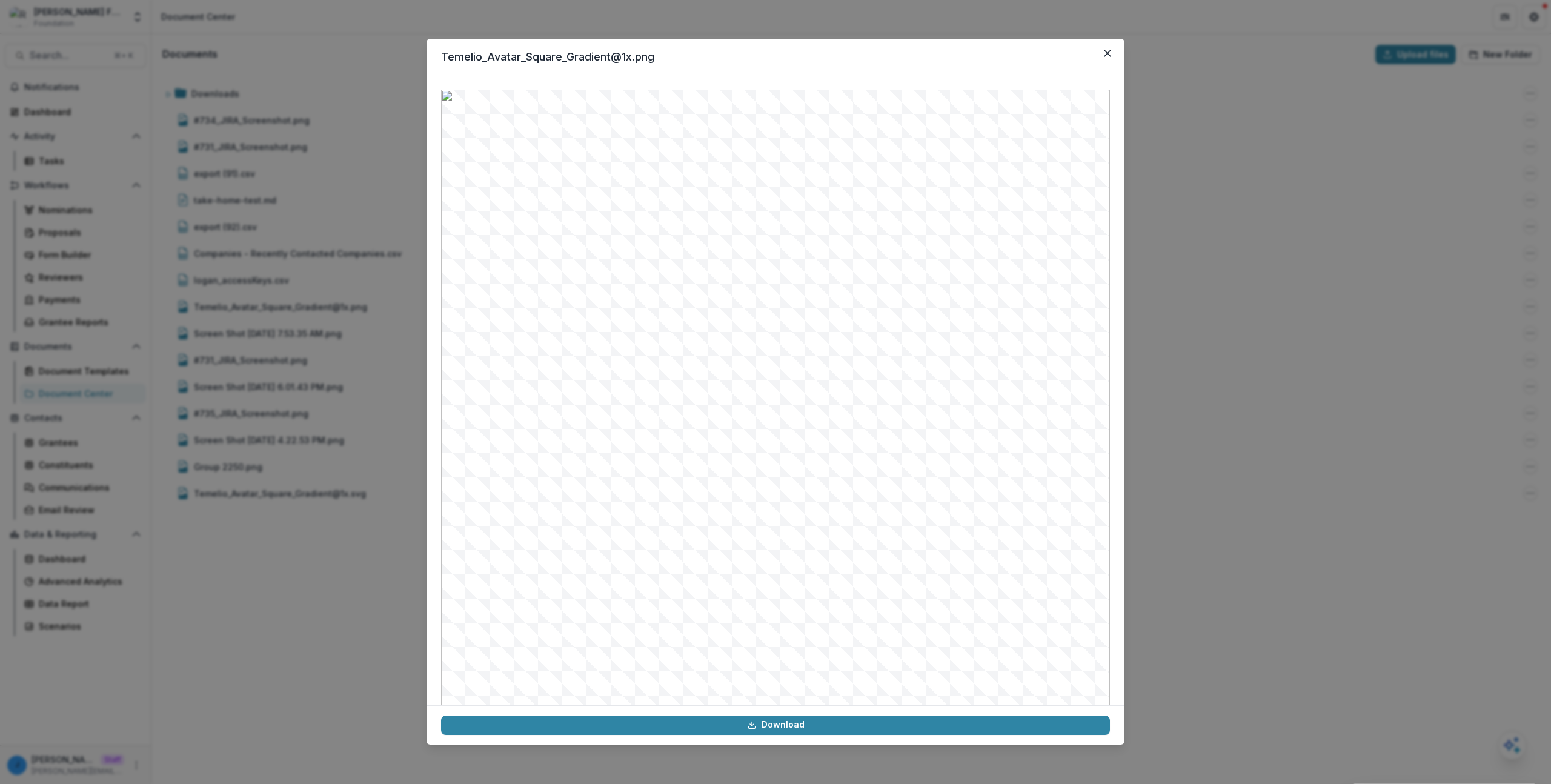
click at [326, 234] on div "Temelio_Avatar_Square_Gradient@1x.png Download" at bounding box center [776, 392] width 1551 height 784
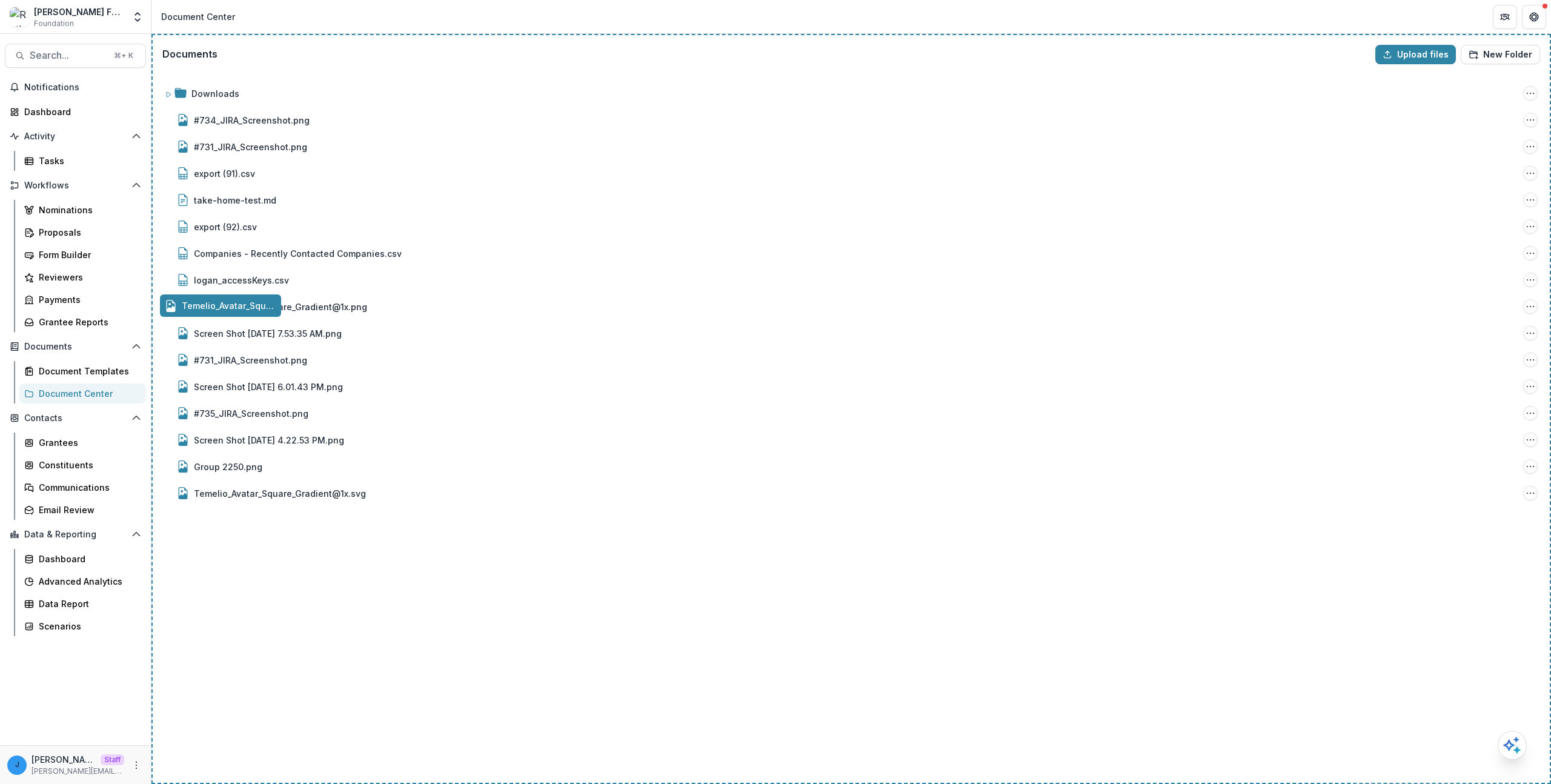
drag, startPoint x: 301, startPoint y: 307, endPoint x: 307, endPoint y: 291, distance: 17.1
click at [307, 291] on div "Documents Upload files New Folder Downloads Folder Options Rename Add Subfolder…" at bounding box center [851, 409] width 1399 height 750
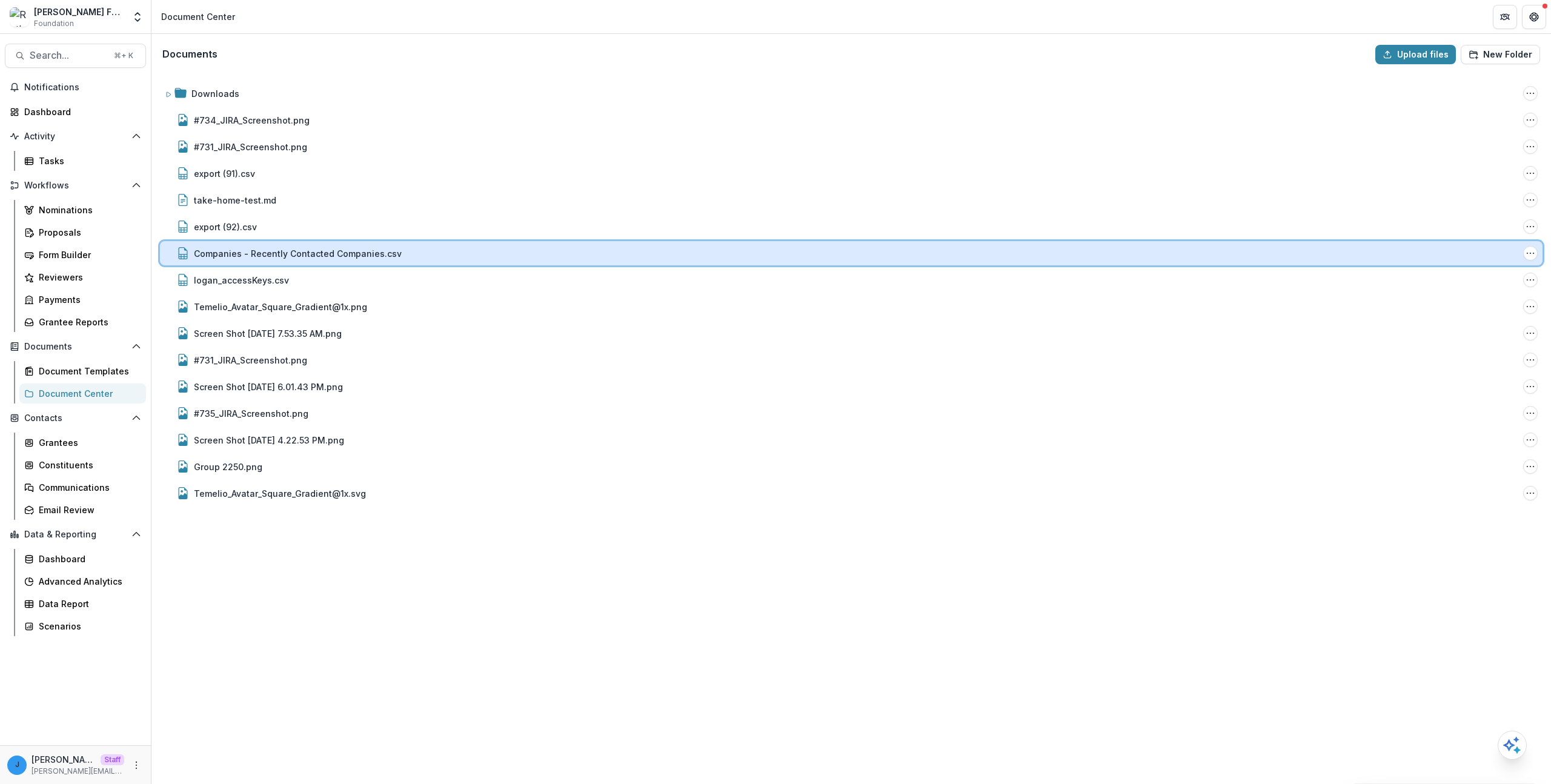
click at [925, 250] on div "Companies - Recently Contacted Companies.csv" at bounding box center [856, 253] width 1325 height 12
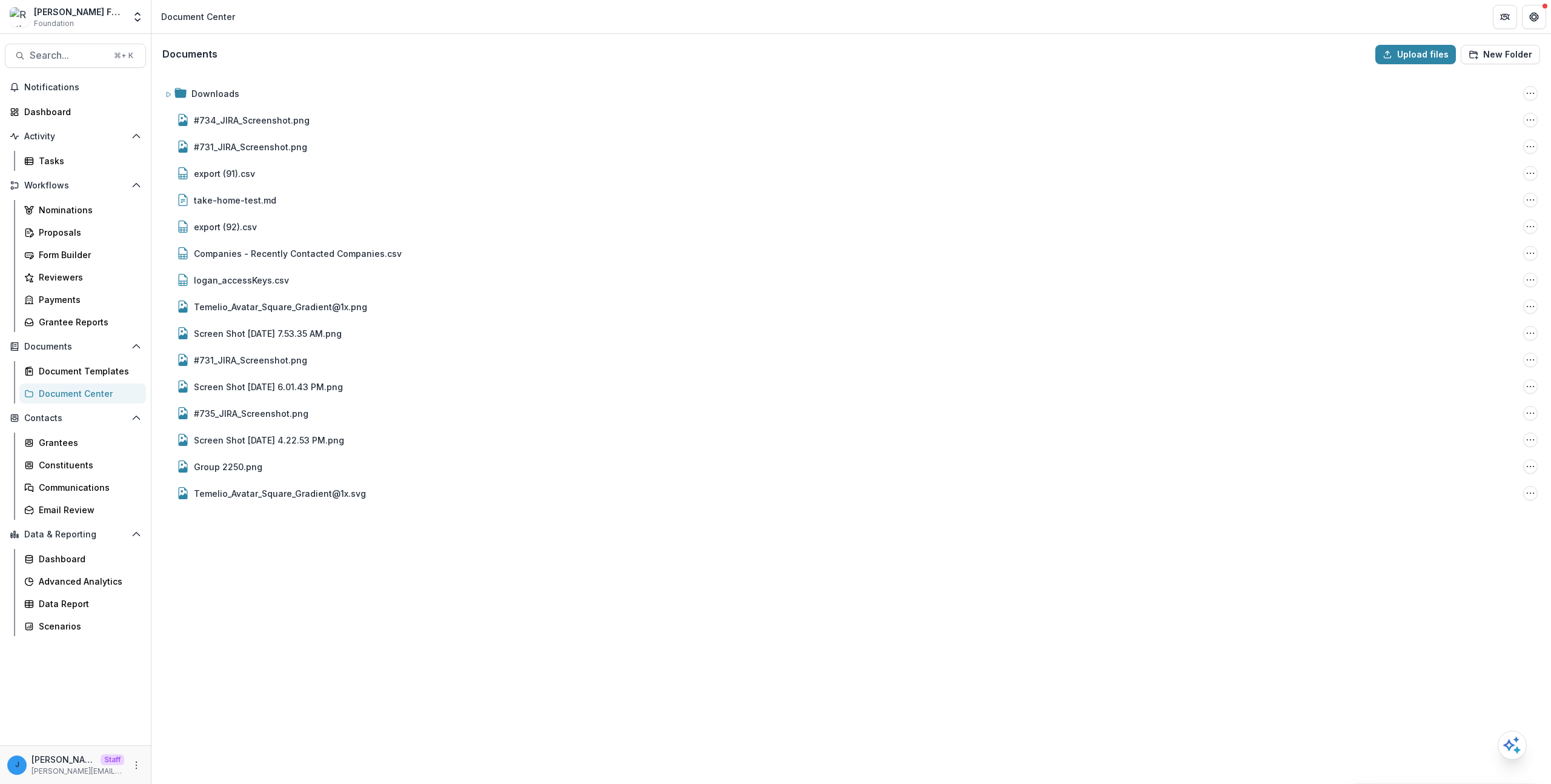
click at [797, 638] on div "Downloads Folder Options Rename Add Subfolder Delete #734_JIRA_Screenshot.png F…" at bounding box center [851, 428] width 1397 height 709
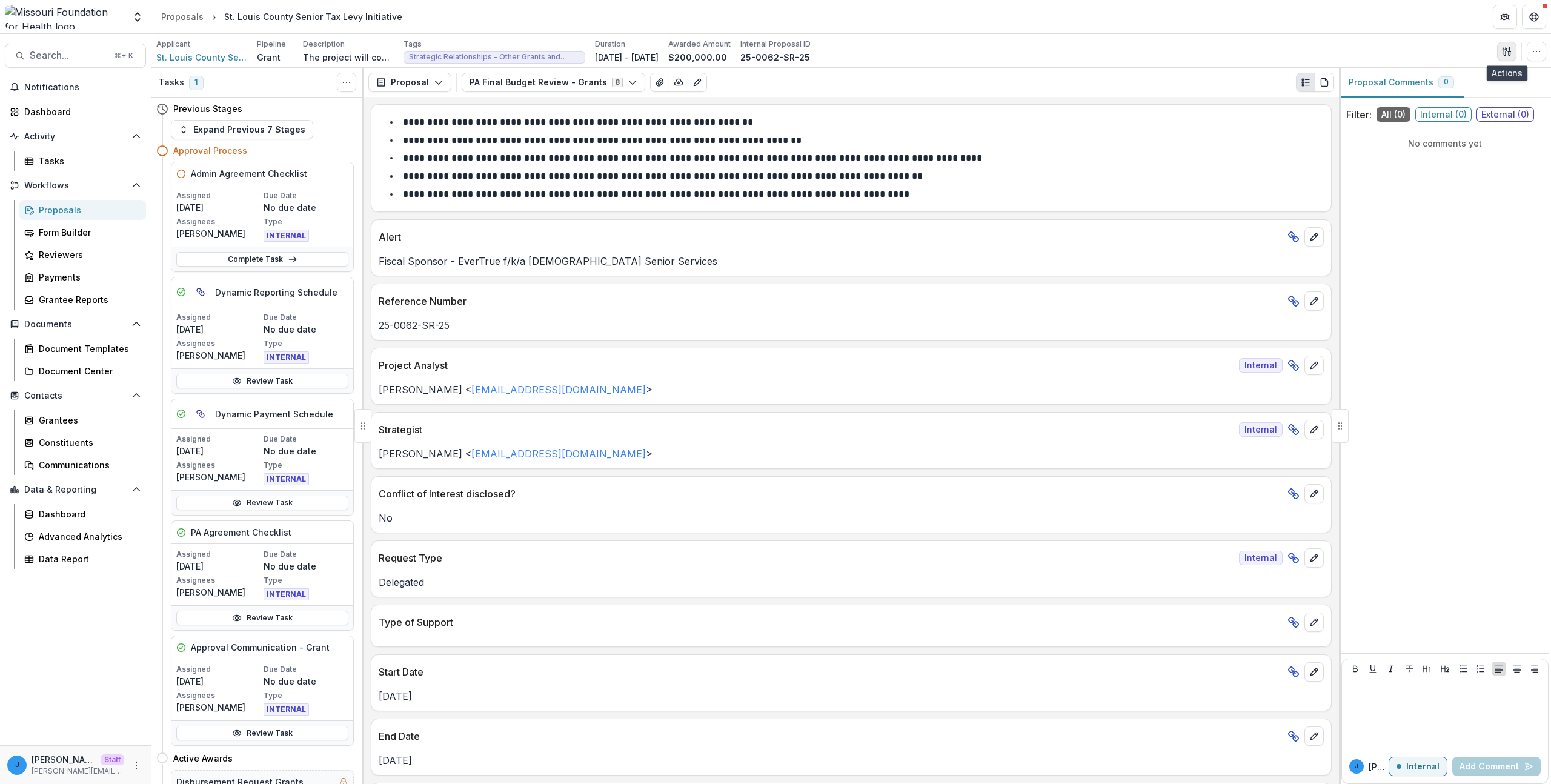
click at [1506, 49] on icon "button" at bounding box center [1504, 51] width 4 height 8
click at [1449, 99] on button "Proposal Files" at bounding box center [1449, 99] width 130 height 20
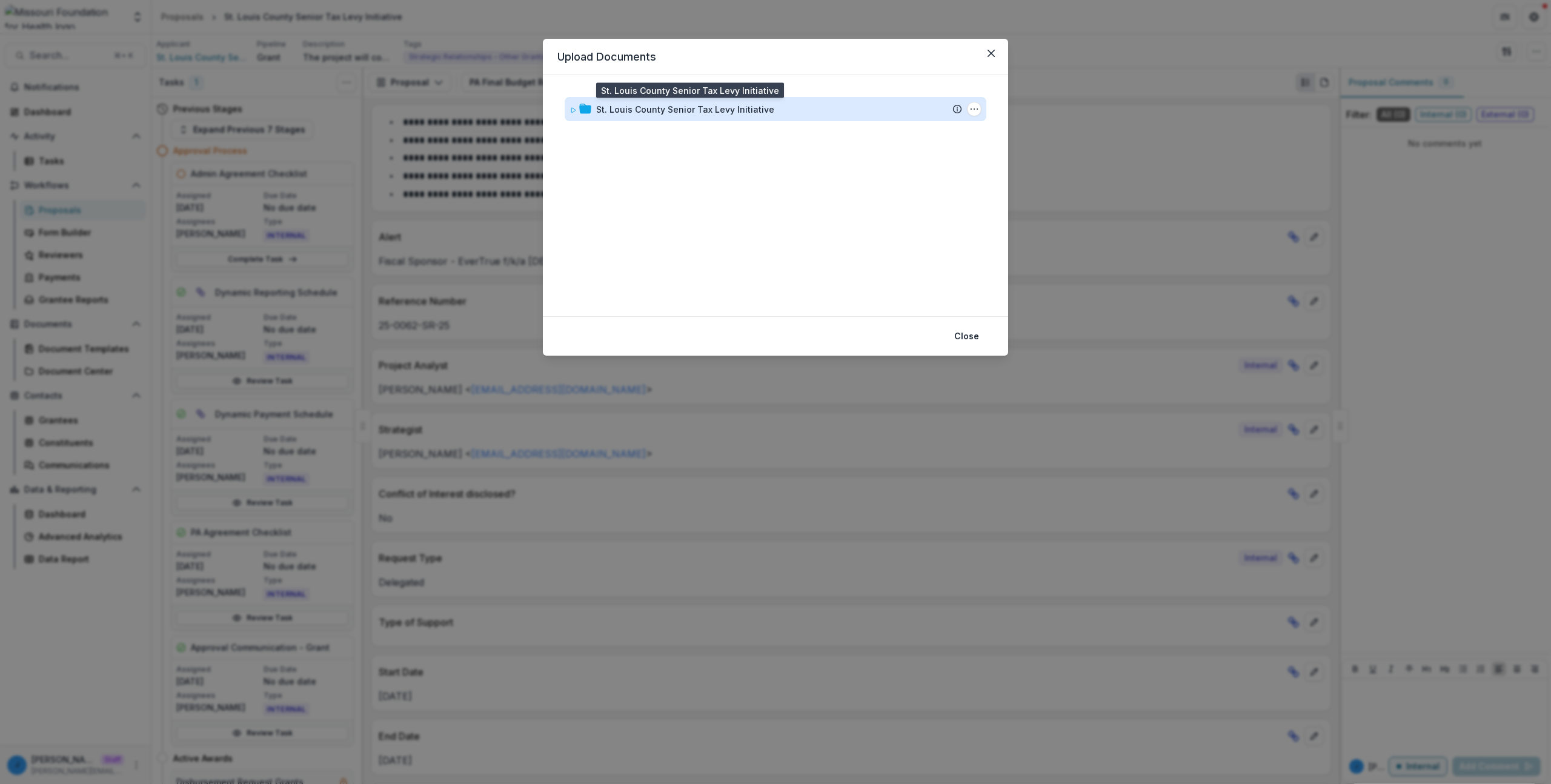
click at [721, 114] on div "St. Louis County Senior Tax Levy Initiative" at bounding box center [686, 109] width 178 height 12
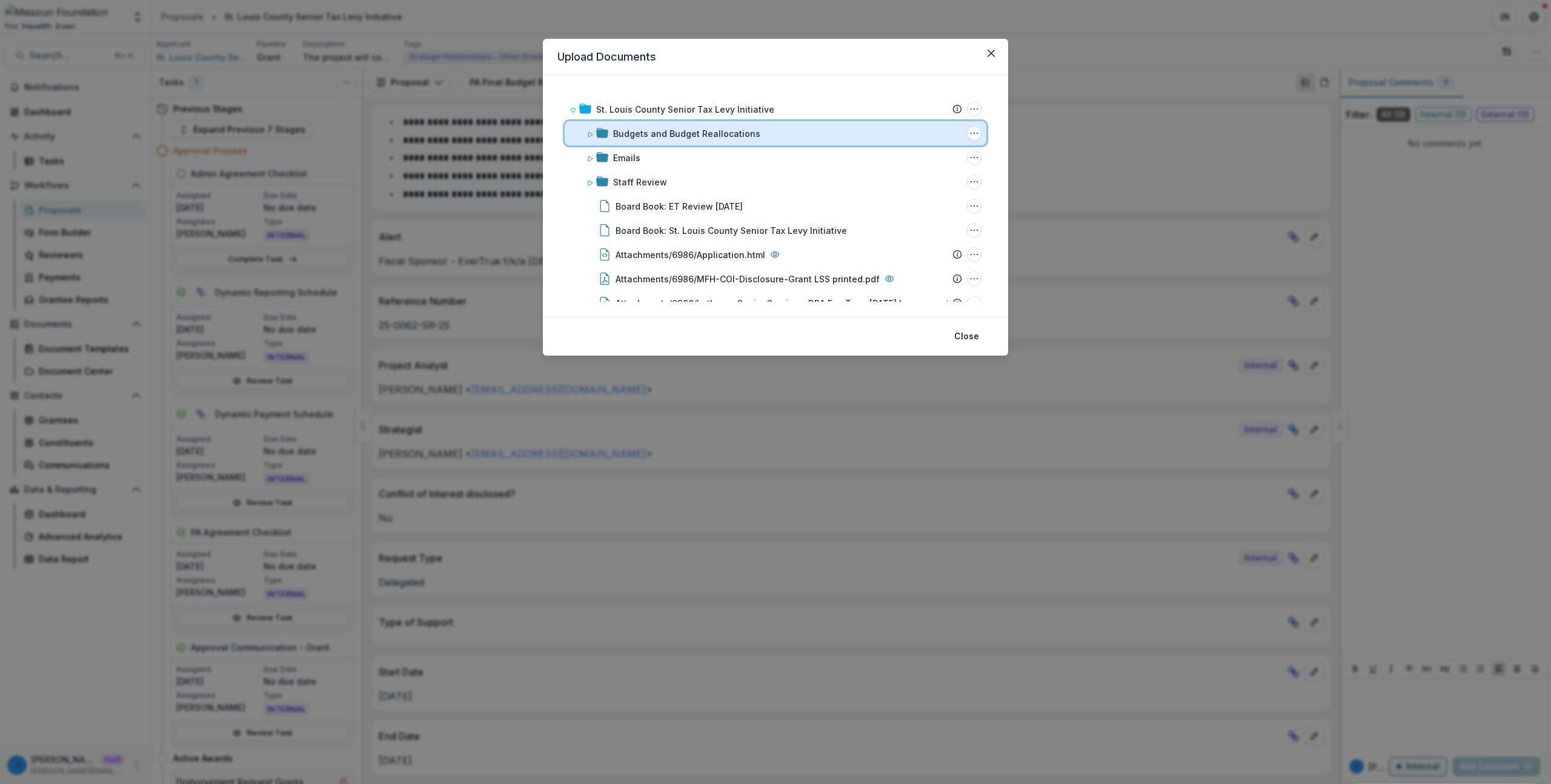
click at [724, 143] on div "Budgets and Budget Reallocations Folder Options Rename Add Subfolder Delete" at bounding box center [776, 133] width 422 height 24
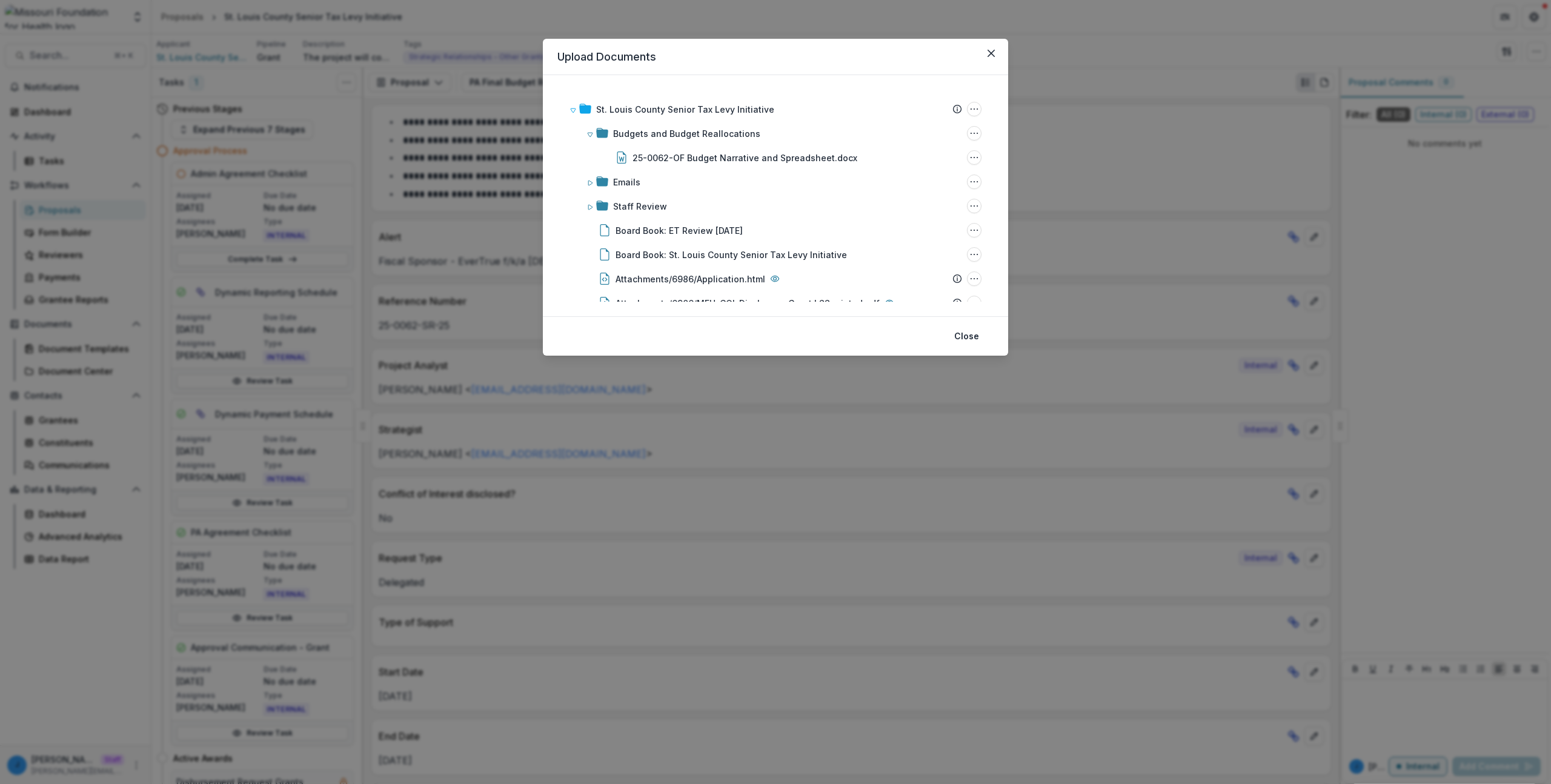
click at [97, 52] on div "Upload Documents St. Louis County Senior Tax Levy Initiative Submission Temelio…" at bounding box center [776, 392] width 1551 height 784
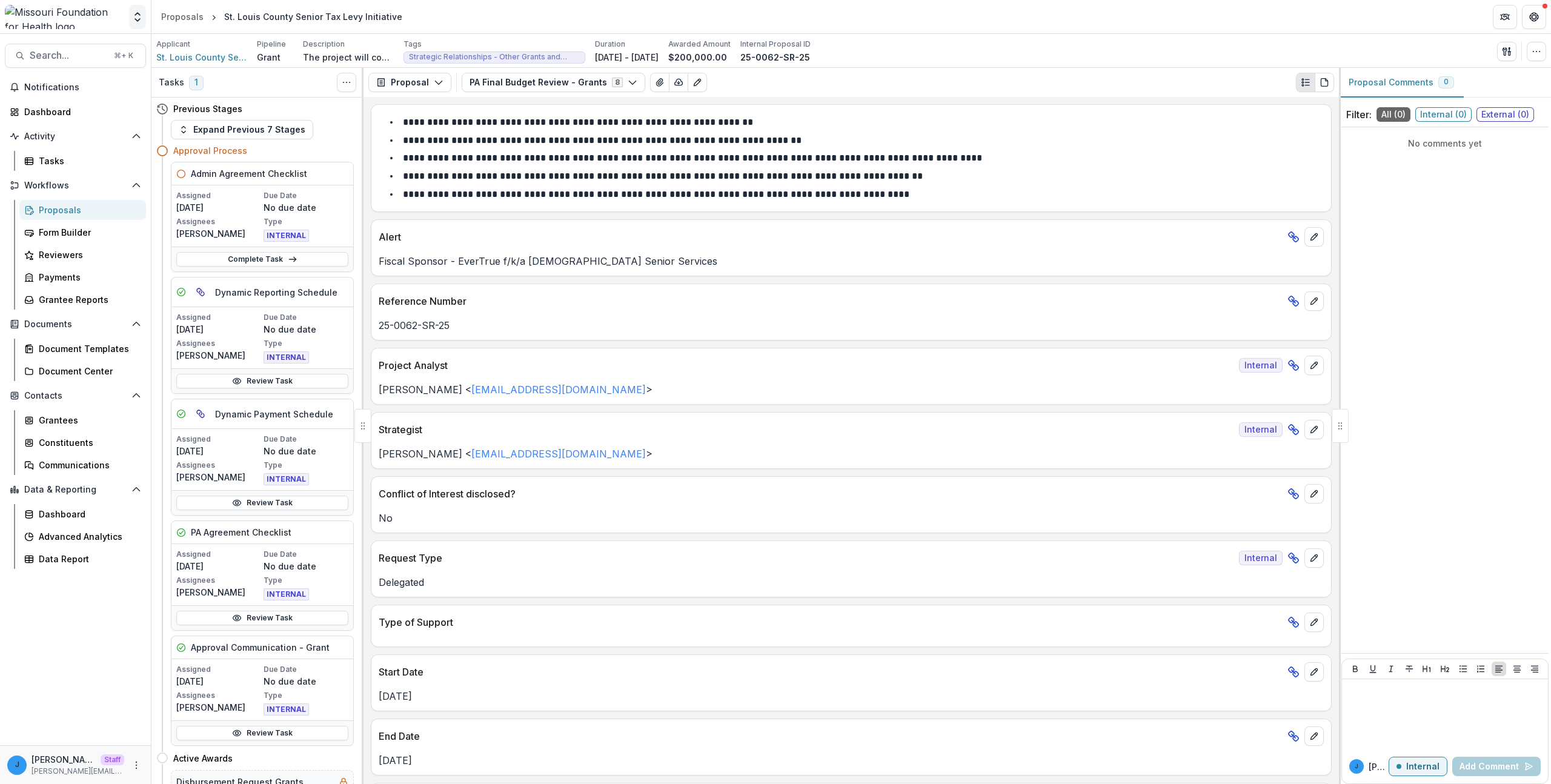
click at [135, 17] on icon "Open entity switcher" at bounding box center [137, 16] width 12 height 12
click at [95, 94] on div "[PERSON_NAME] Foundation" at bounding box center [80, 91] width 119 height 12
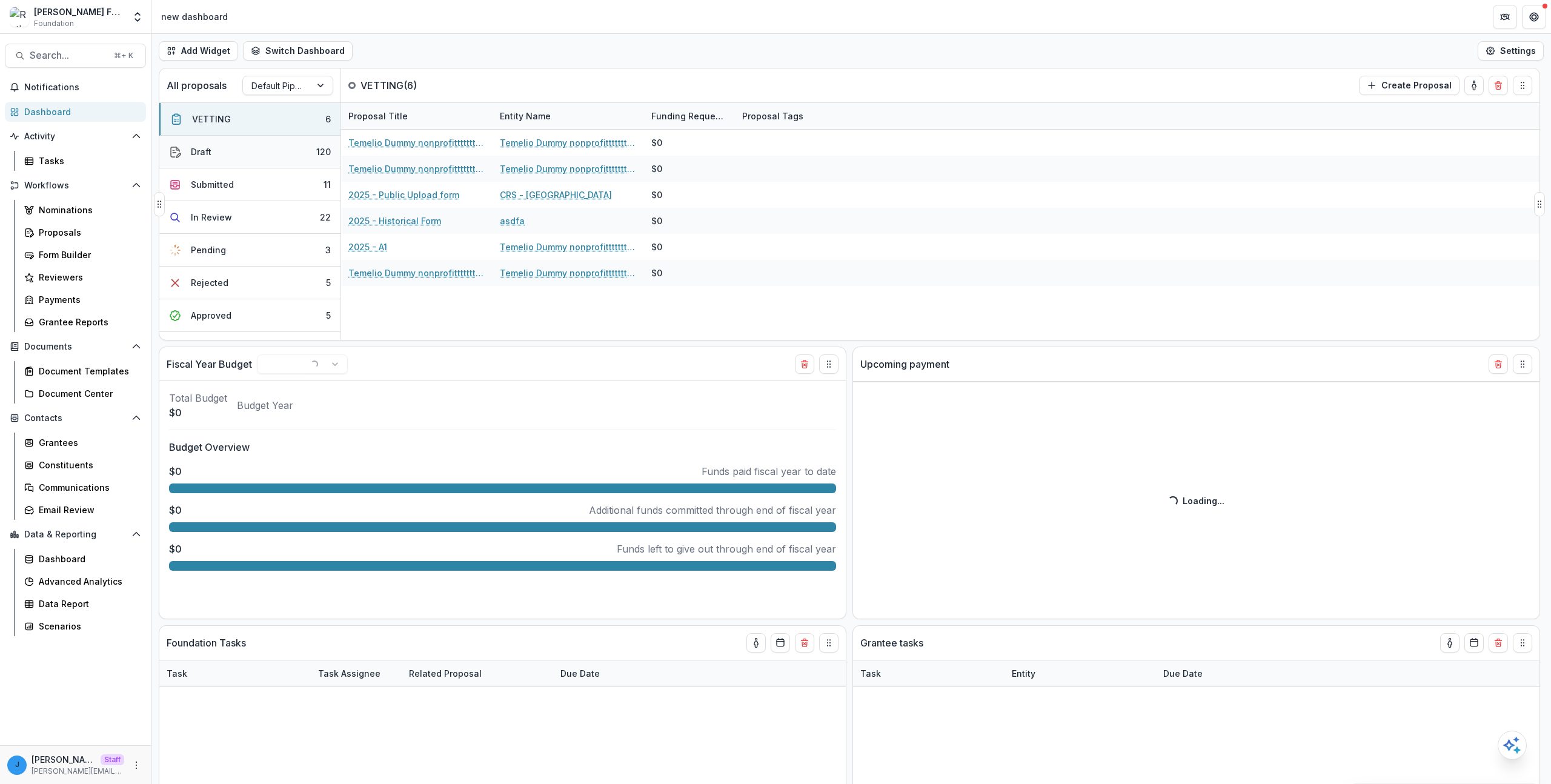
select select "******"
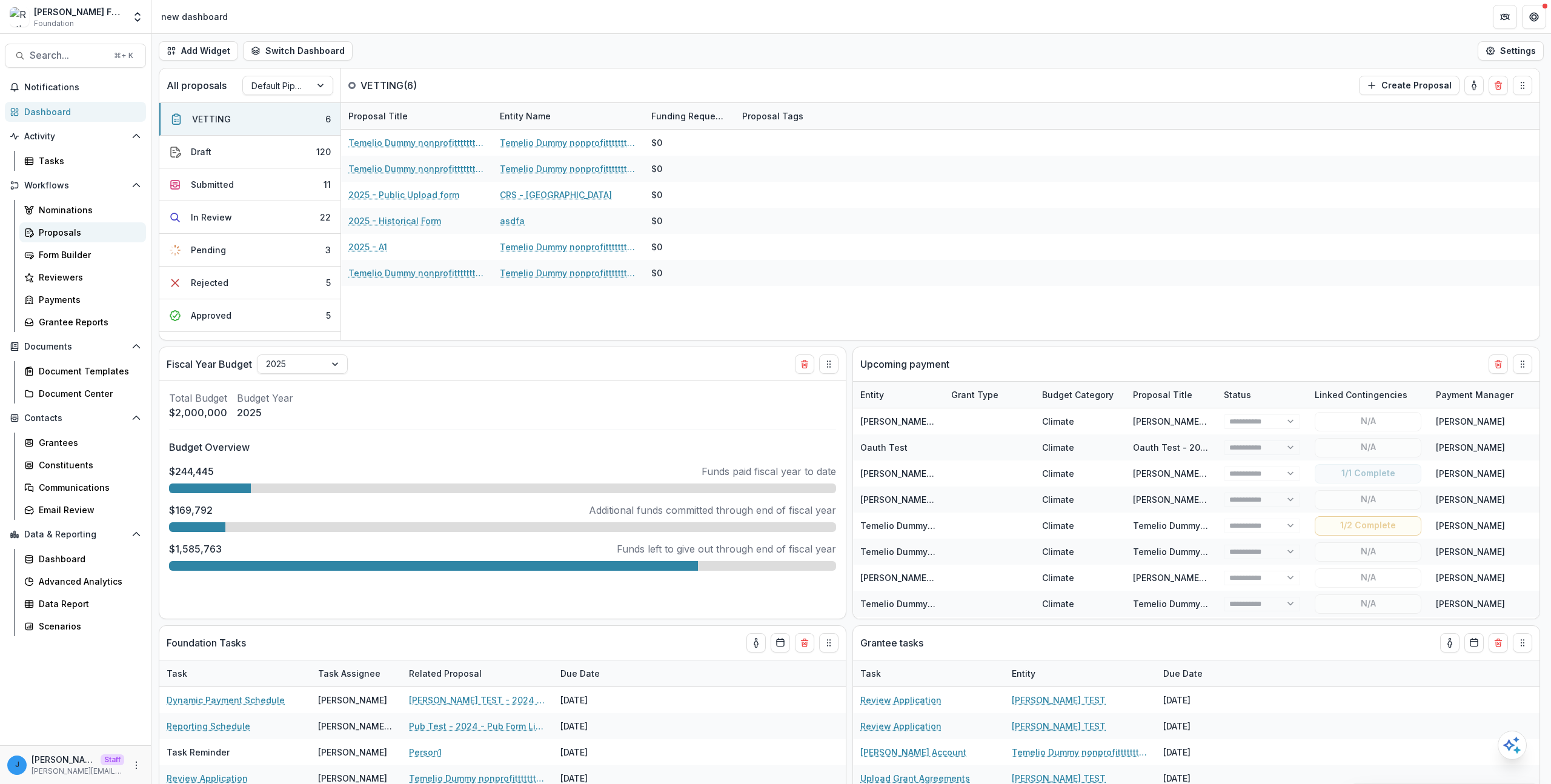
click at [74, 228] on div "Proposals" at bounding box center [87, 232] width 97 height 12
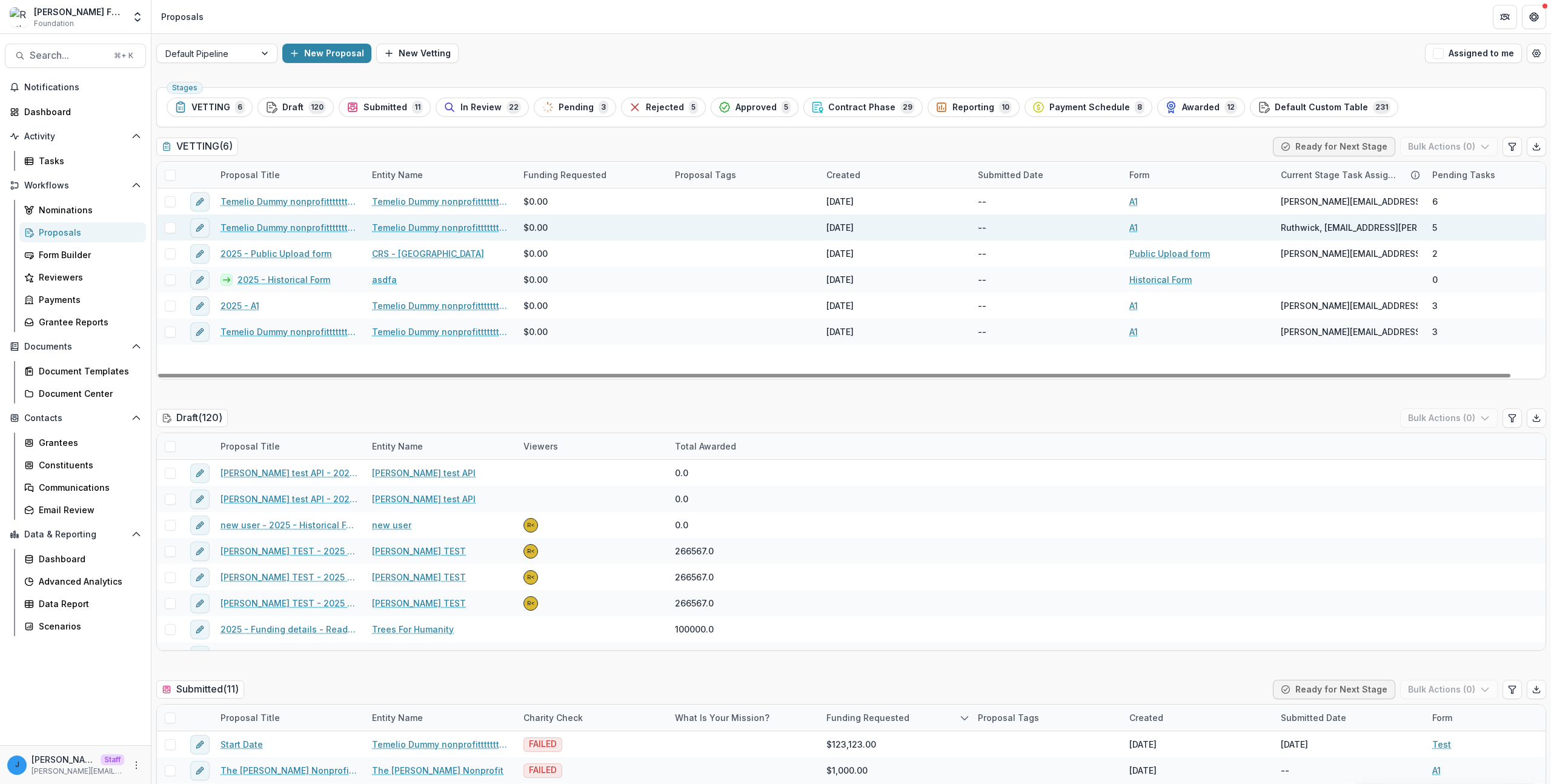
click at [266, 226] on link "Temelio Dummy nonprofittttttttt a4 sda16s5d - 2025 - A1" at bounding box center [288, 227] width 137 height 12
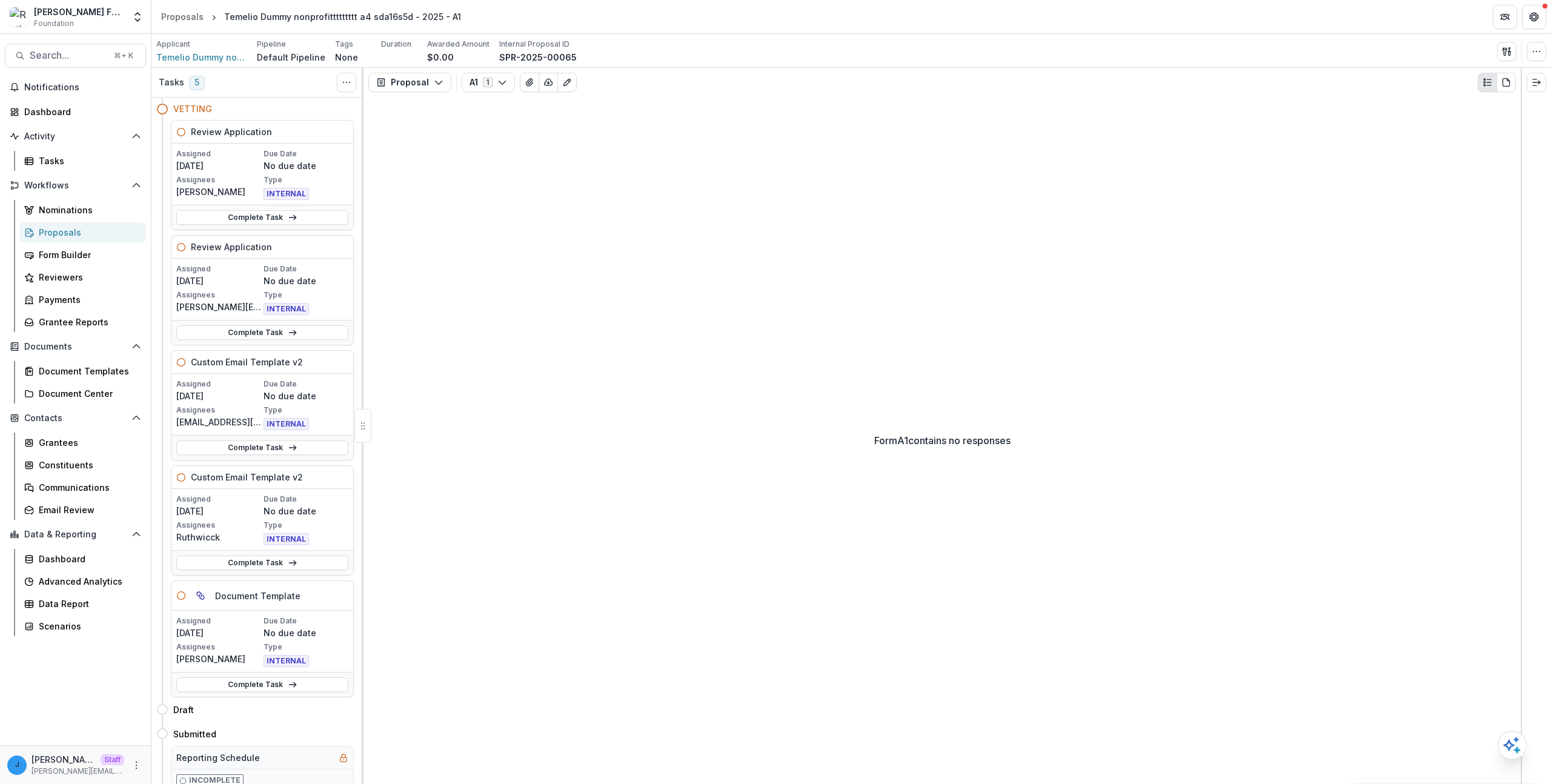
click at [1514, 61] on div "Applicant Temelio Dummy nonprofittttttttt a4 sda16s5d Pipeline Default Pipeline…" at bounding box center [852, 51] width 1390 height 25
click at [1509, 55] on icon "button" at bounding box center [1507, 52] width 10 height 10
click at [1438, 106] on button "Proposal Files" at bounding box center [1449, 99] width 130 height 20
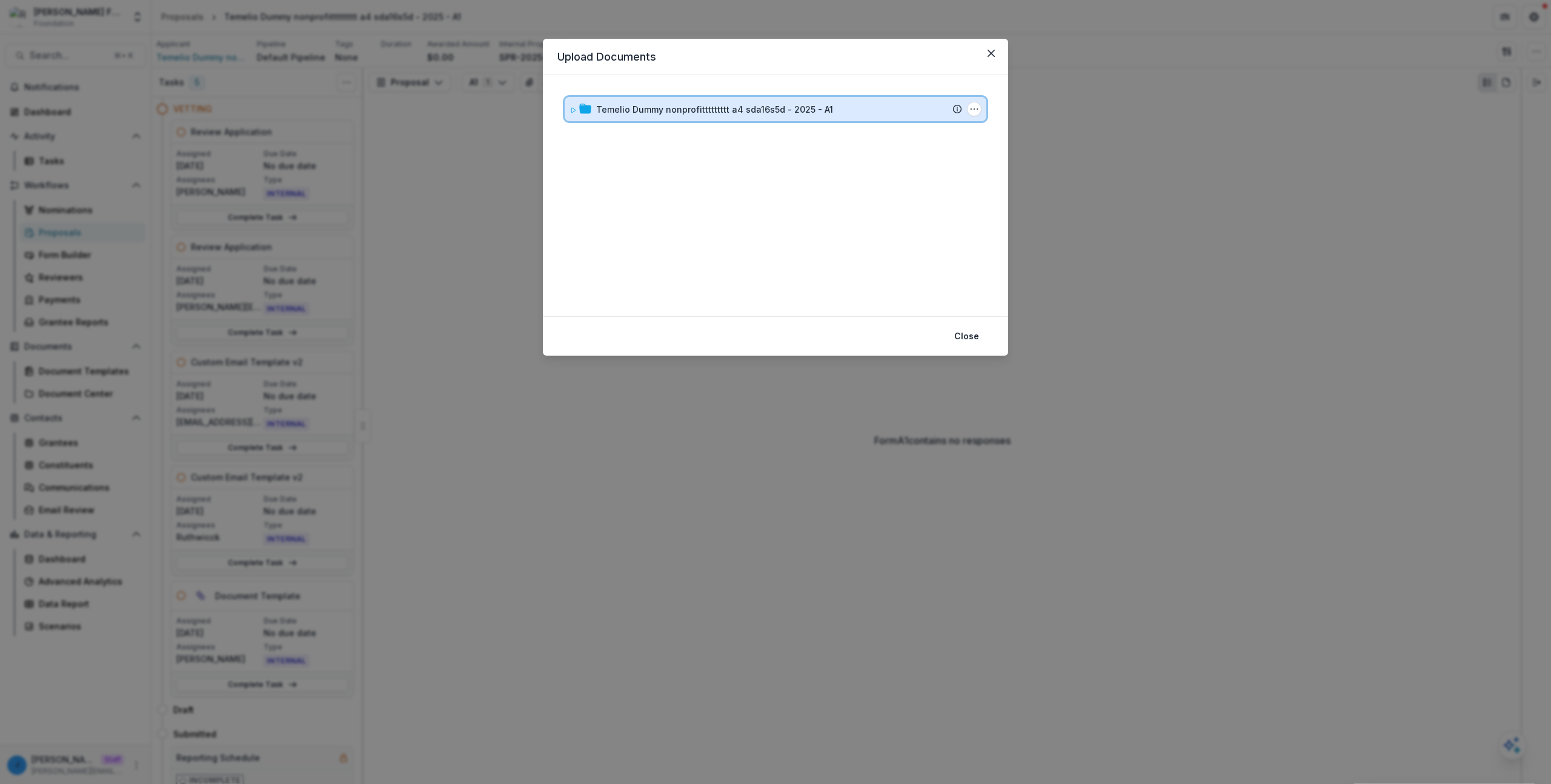
click at [913, 114] on div "Temelio Dummy nonprofittttttttt a4 sda16s5d - 2025 - A1" at bounding box center [779, 109] width 366 height 12
click at [976, 109] on icon "Temelio Dummy nonprofittttttttt a4 sda16s5d - 2025 - A1 Options" at bounding box center [975, 109] width 10 height 10
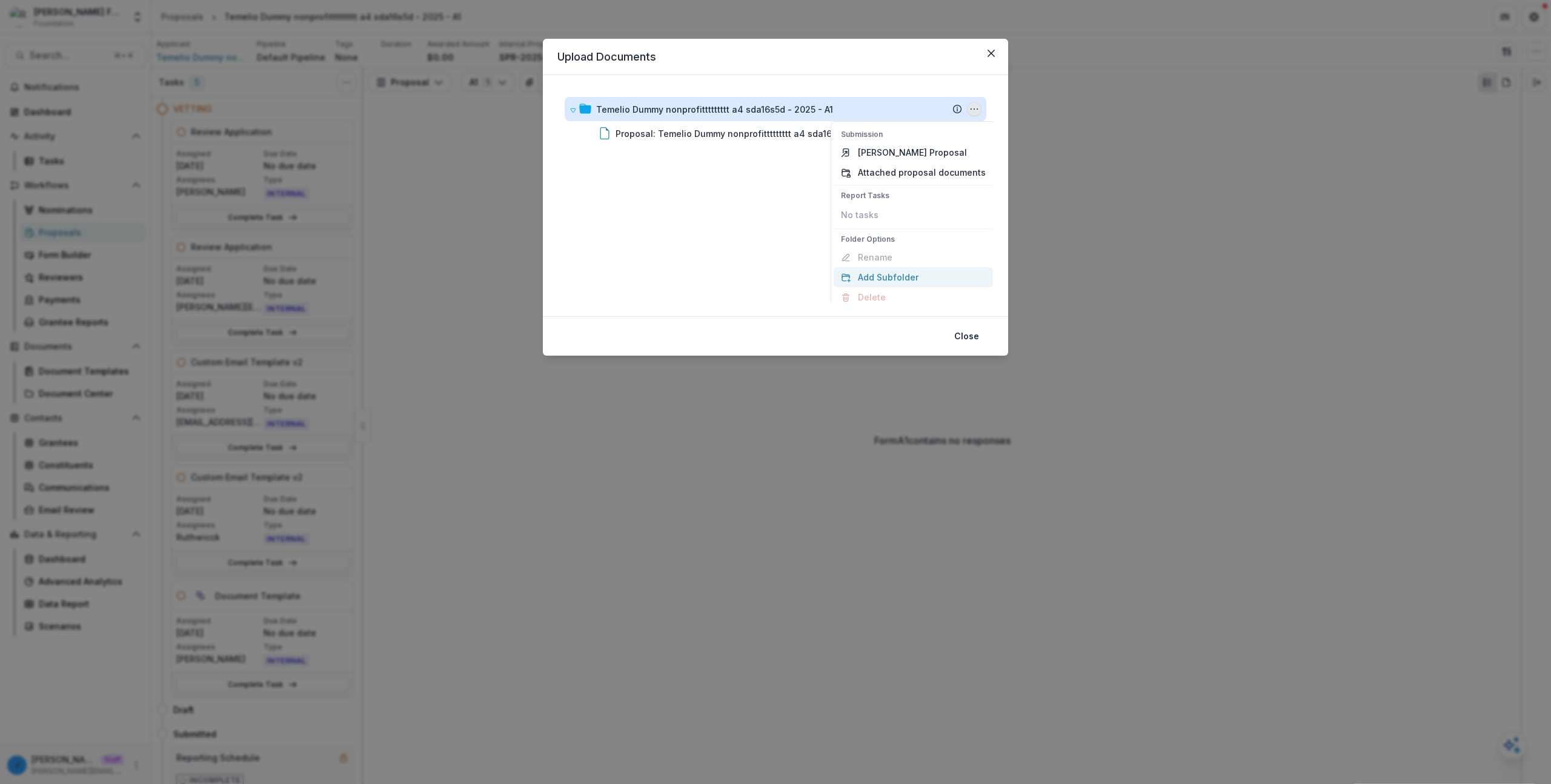
click at [890, 268] on button "Add Subfolder" at bounding box center [913, 277] width 159 height 20
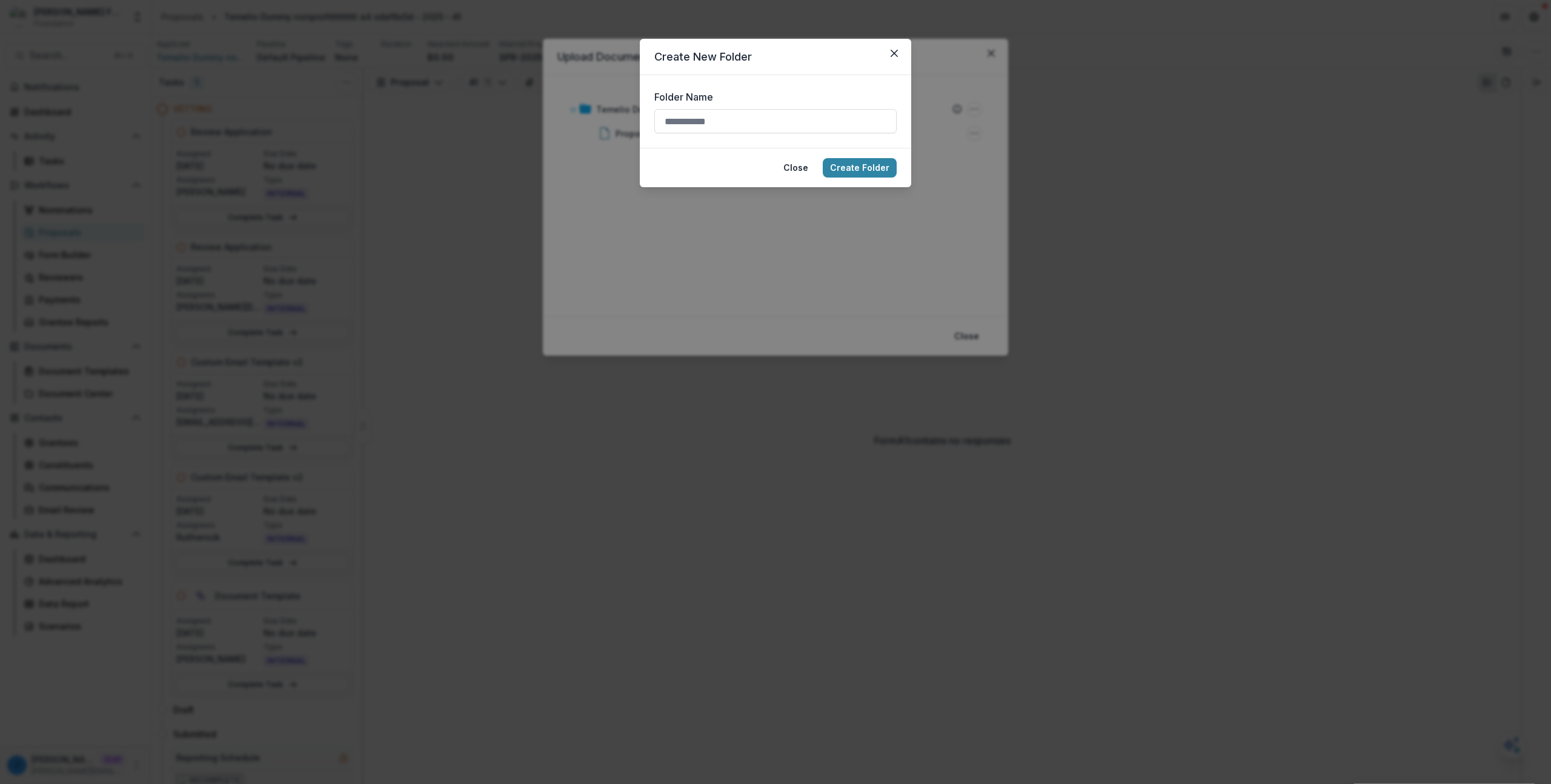
click at [755, 108] on div "Folder Name" at bounding box center [776, 112] width 242 height 44
click at [758, 124] on input "Folder Name" at bounding box center [776, 121] width 242 height 24
type input "*****"
click at [823, 158] on button "Create Folder" at bounding box center [860, 167] width 74 height 19
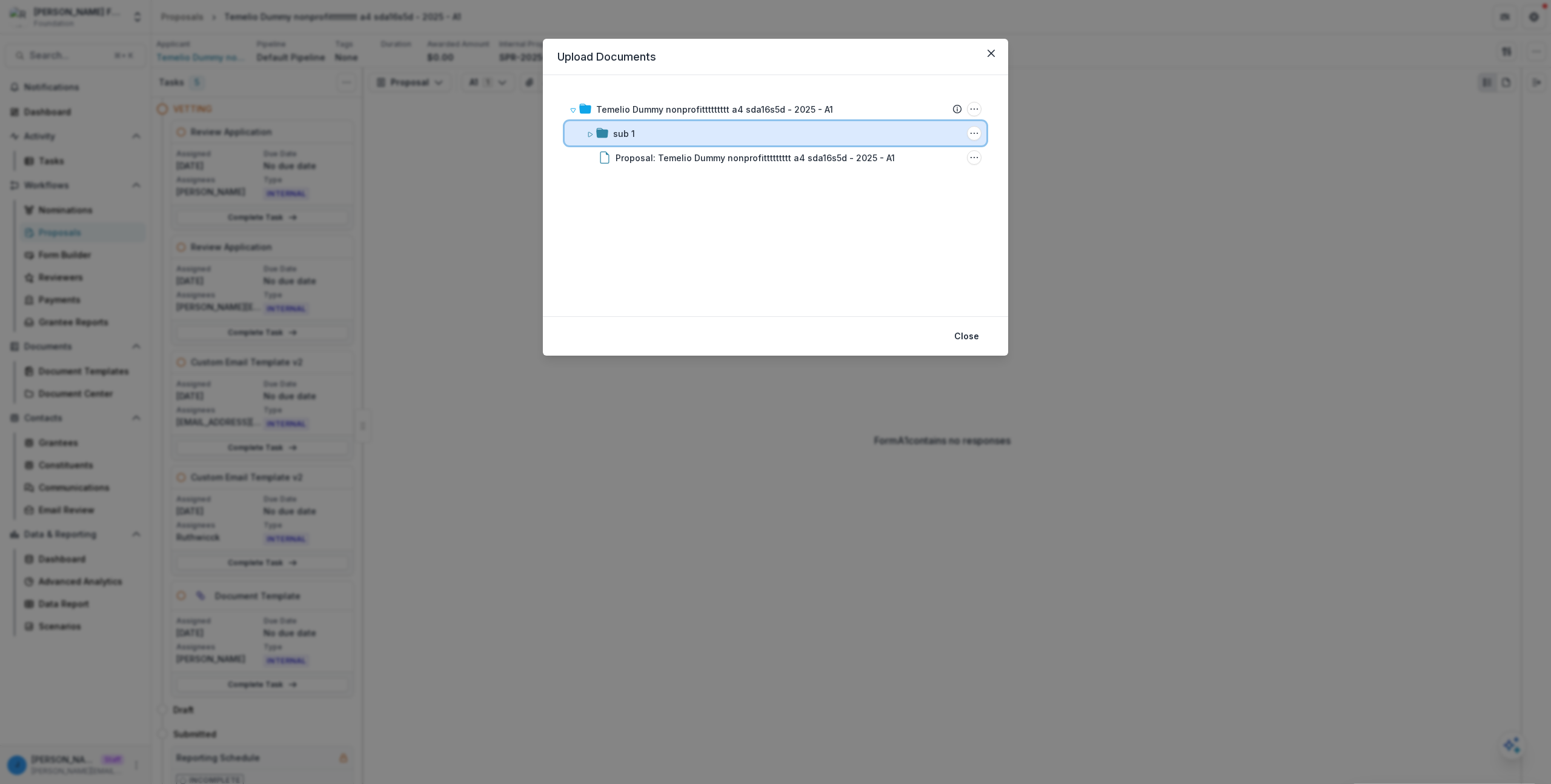
click at [908, 131] on div "sub 1" at bounding box center [787, 133] width 349 height 12
click at [970, 130] on icon "sub 1 Options" at bounding box center [975, 133] width 10 height 10
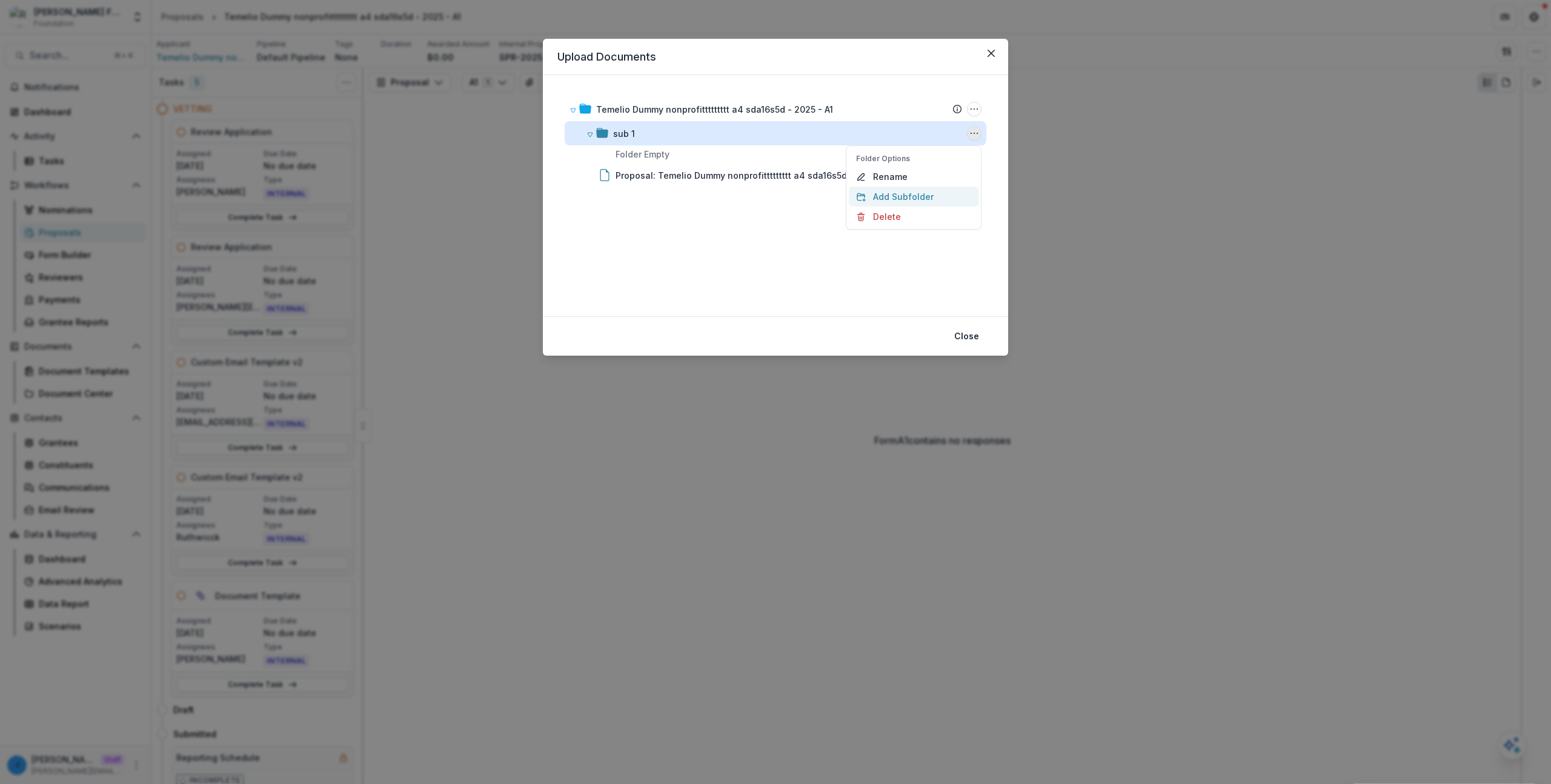
click at [927, 195] on button "Add Subfolder" at bounding box center [914, 196] width 130 height 20
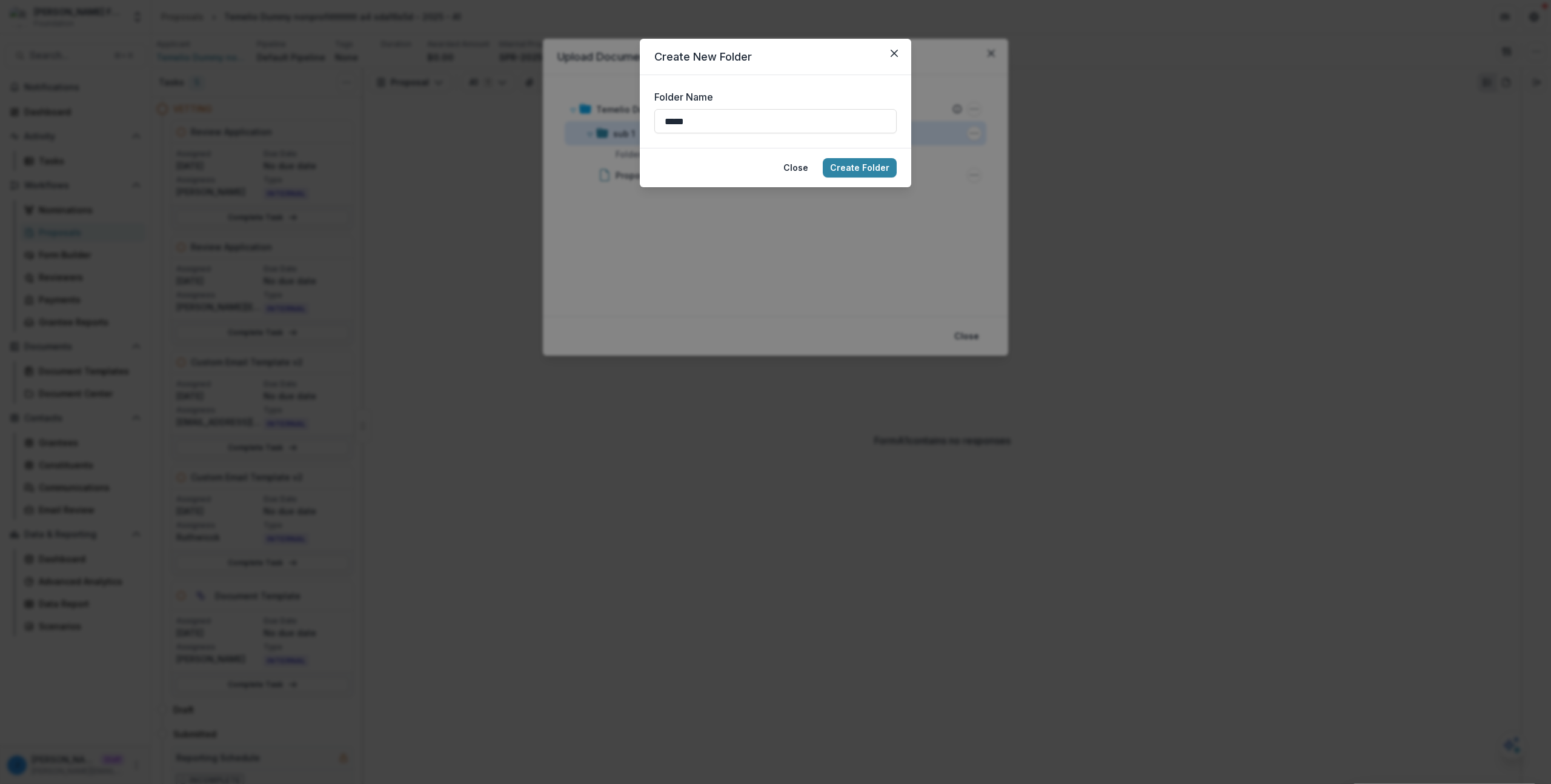
type input "*****"
click at [823, 158] on button "Create Folder" at bounding box center [860, 167] width 74 height 19
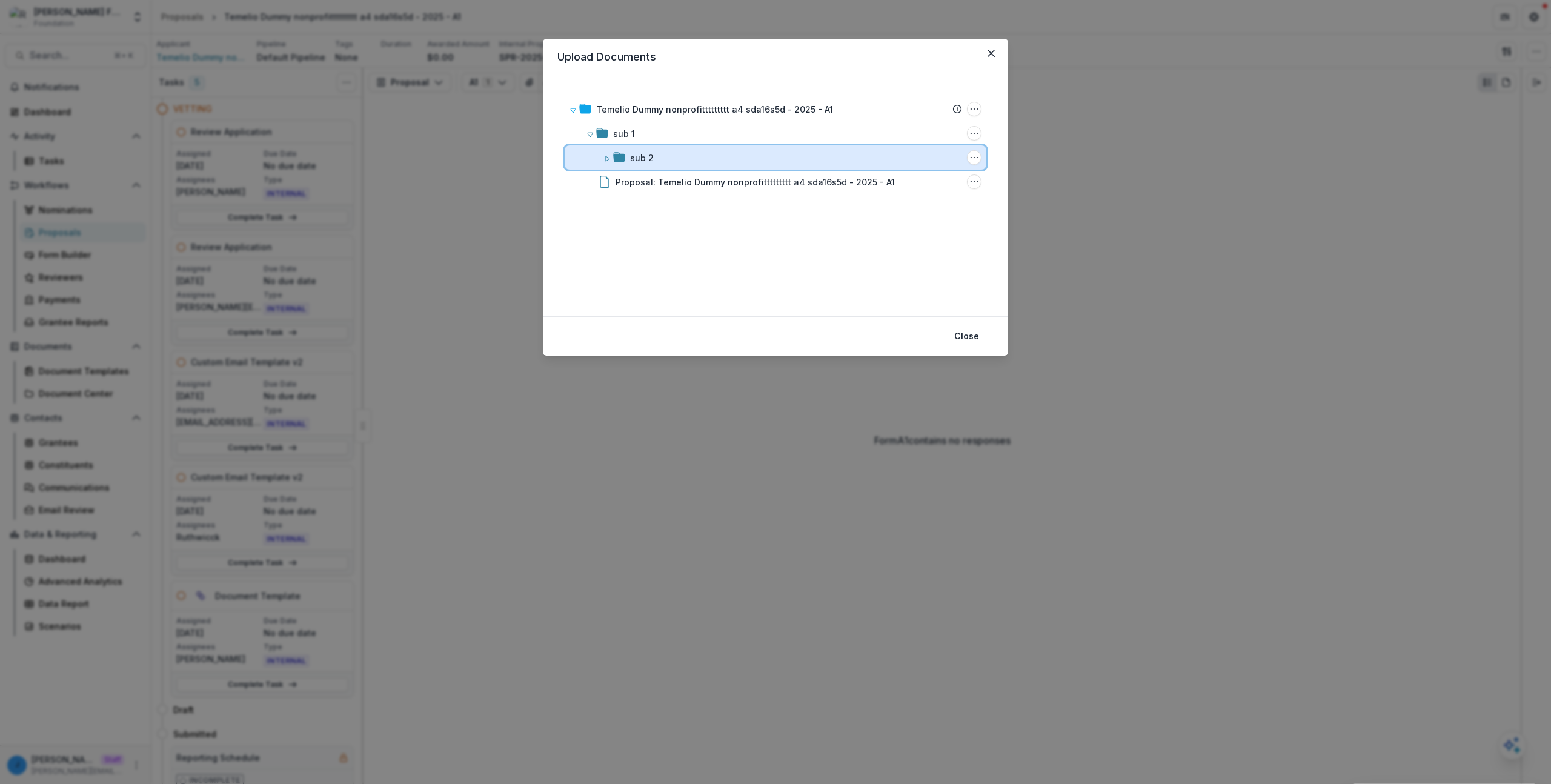
click at [852, 153] on div "sub 2" at bounding box center [796, 158] width 332 height 12
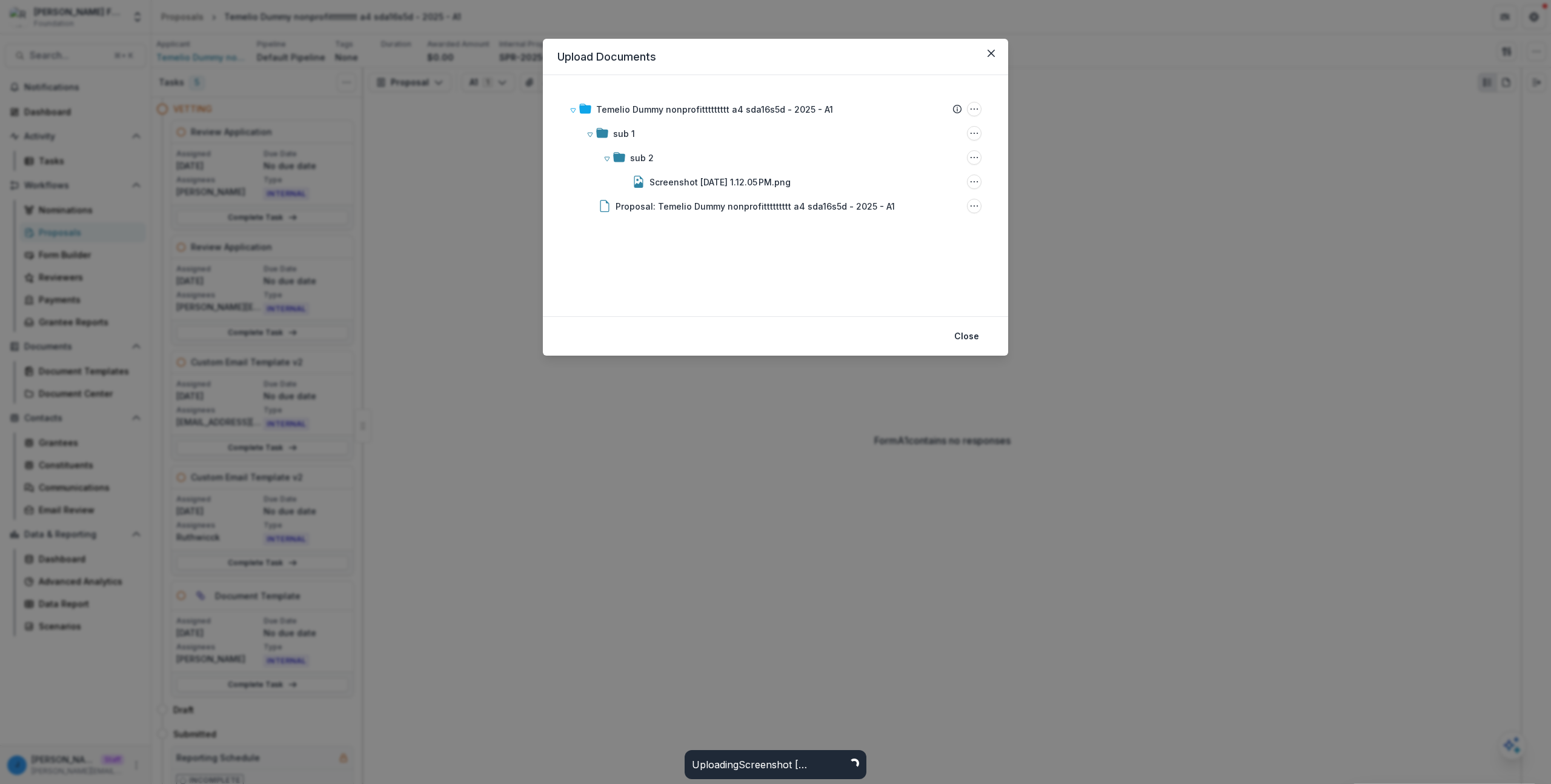
click at [691, 309] on div "Temelio Dummy nonprofittttttttt a4 sda16s5d - 2025 - A1 Submission Temelio Prop…" at bounding box center [776, 195] width 465 height 241
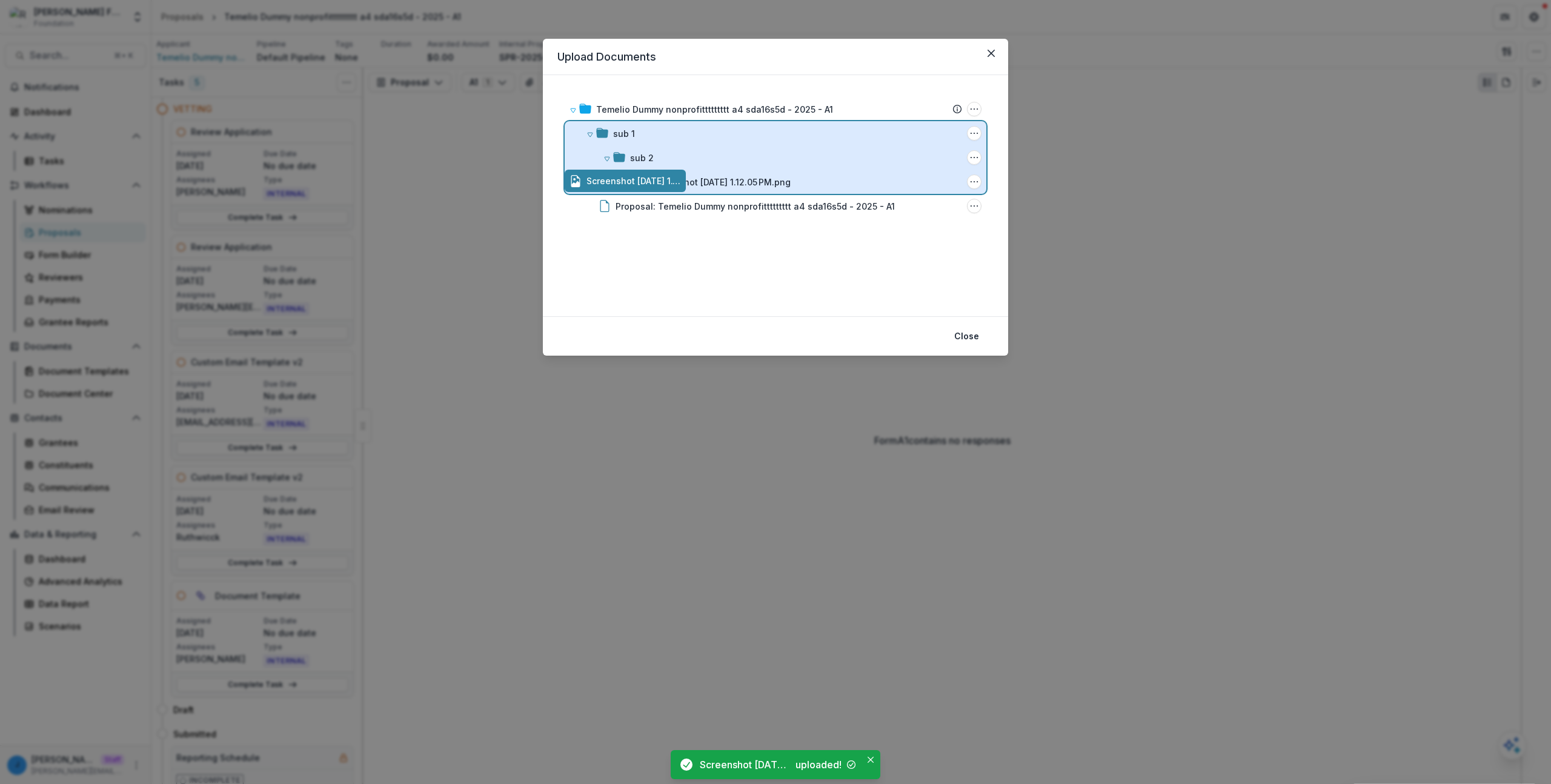
drag, startPoint x: 716, startPoint y: 184, endPoint x: 707, endPoint y: 149, distance: 36.1
click at [707, 149] on div "Temelio Dummy nonprofittttttttt a4 sda16s5d - 2025 - A1 Submission Temelio Prop…" at bounding box center [776, 195] width 465 height 241
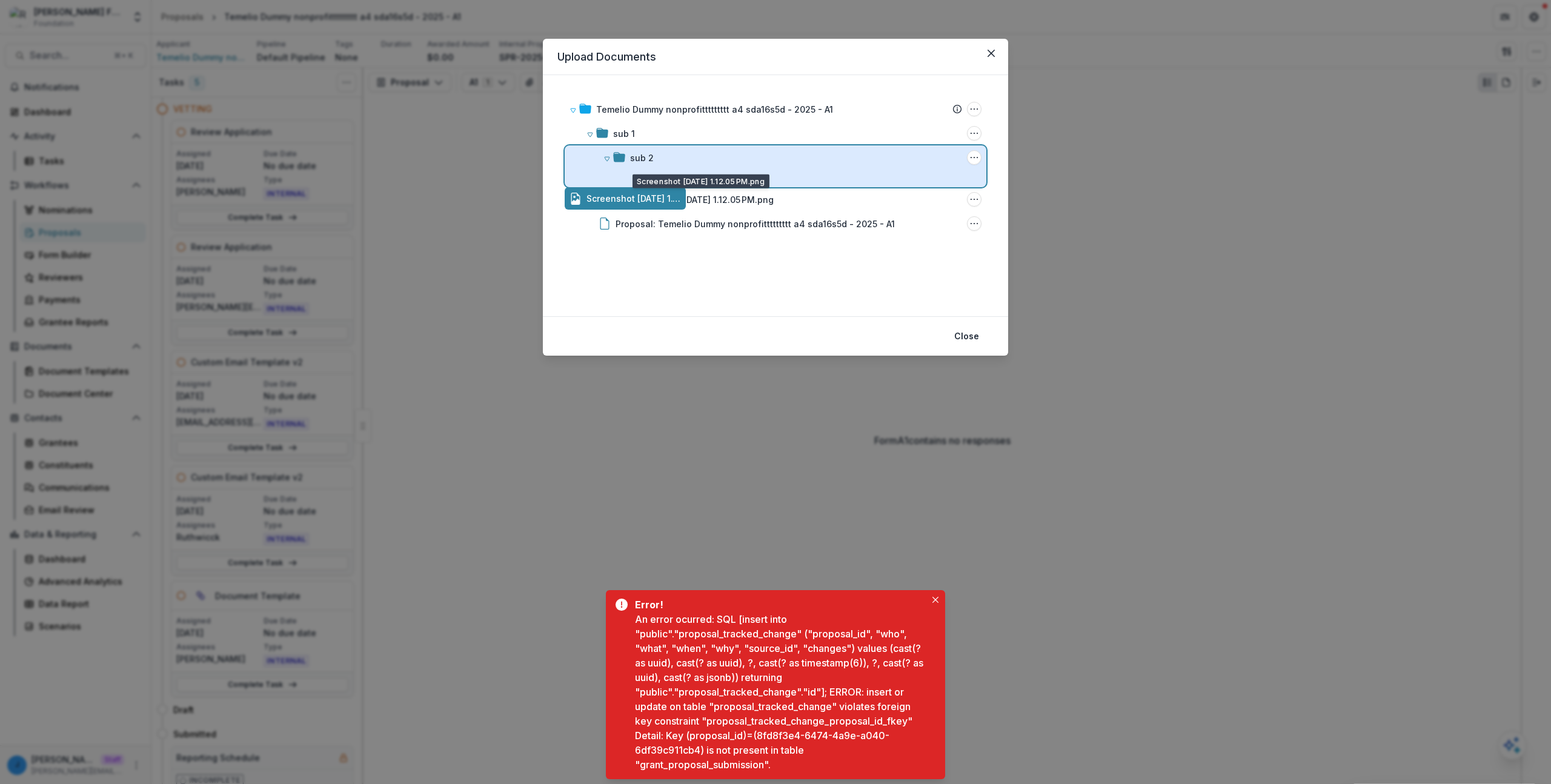
drag, startPoint x: 703, startPoint y: 193, endPoint x: 711, endPoint y: 168, distance: 26.2
click at [711, 168] on div "Temelio Dummy nonprofittttttttt a4 sda16s5d - 2025 - A1 Submission Temelio Prop…" at bounding box center [776, 195] width 465 height 241
